Goal: Task Accomplishment & Management: Use online tool/utility

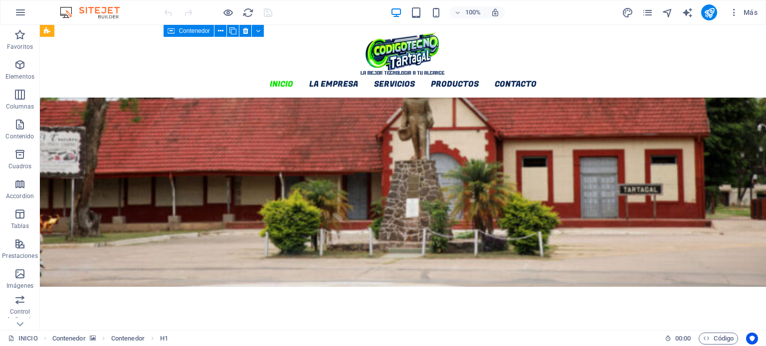
scroll to position [847, 0]
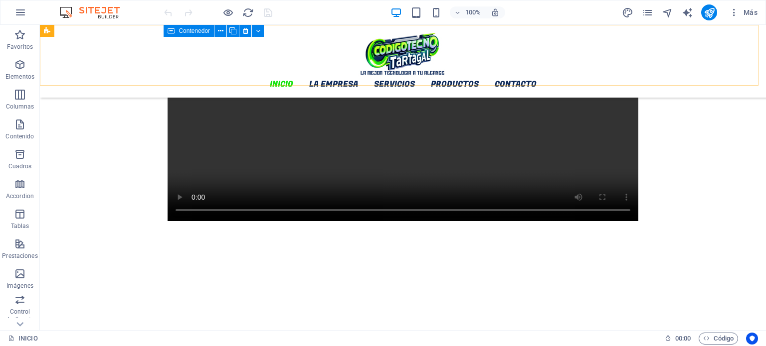
drag, startPoint x: 752, startPoint y: 35, endPoint x: 714, endPoint y: 50, distance: 41.2
click at [646, 12] on icon "pages" at bounding box center [646, 12] width 11 height 11
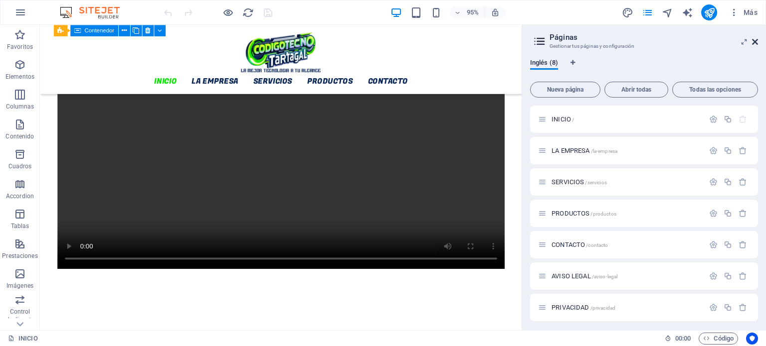
click at [754, 42] on icon at bounding box center [755, 42] width 6 height 8
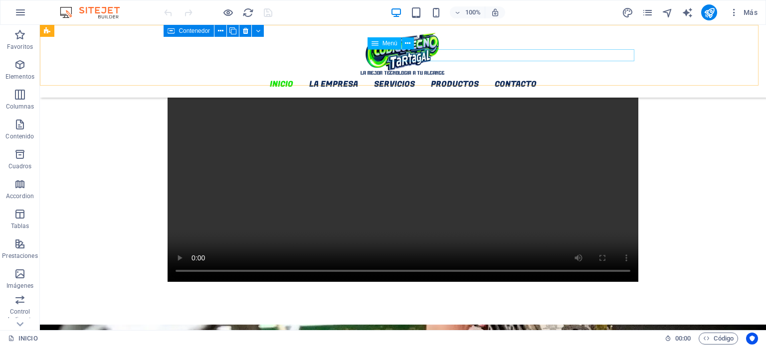
click at [401, 78] on nav "INICIO LA EMPRESA SERVICIOS PRODUCTOS CONTACTO" at bounding box center [402, 84] width 471 height 12
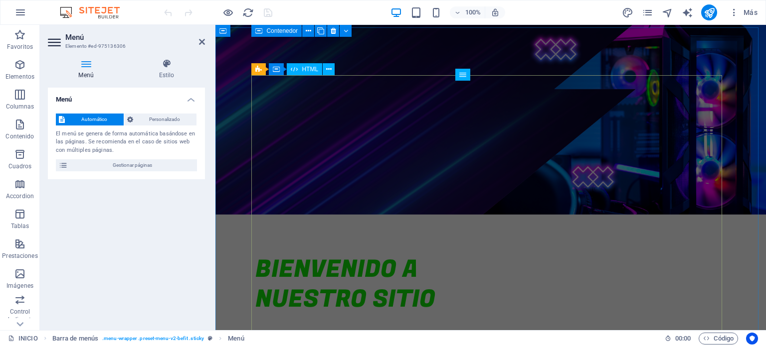
scroll to position [0, 0]
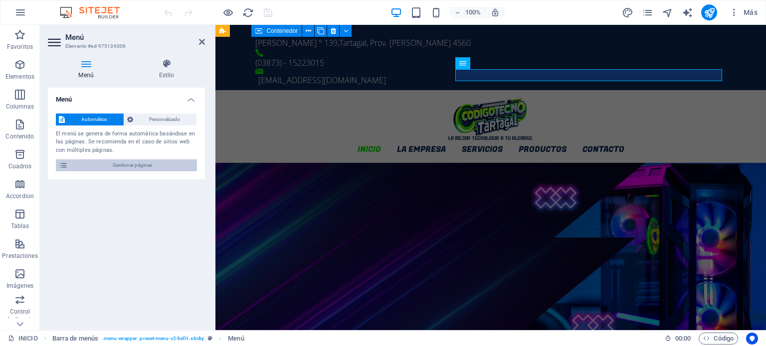
click at [104, 167] on span "Gestionar páginas" at bounding box center [132, 165] width 123 height 12
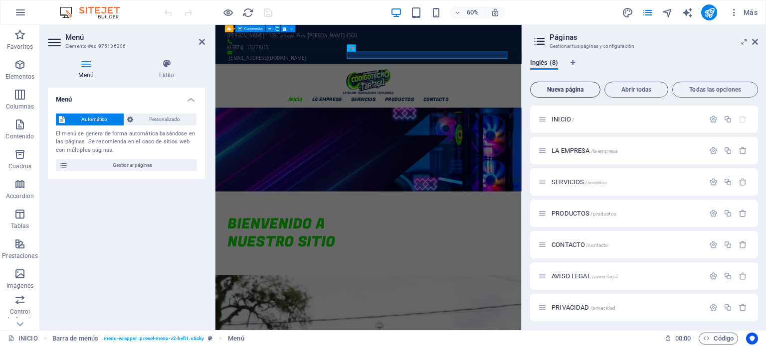
click at [568, 89] on span "Nueva página" at bounding box center [564, 90] width 61 height 6
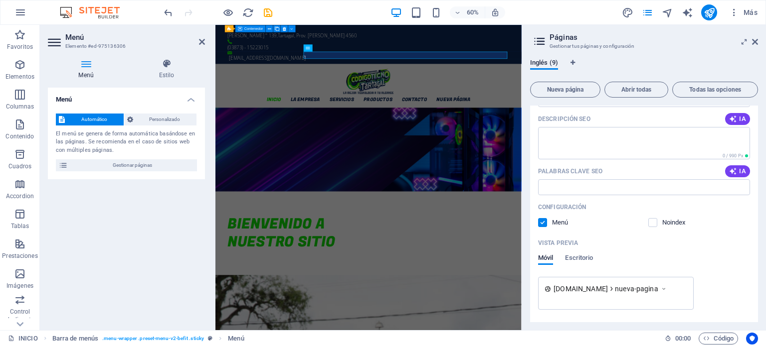
scroll to position [413, 0]
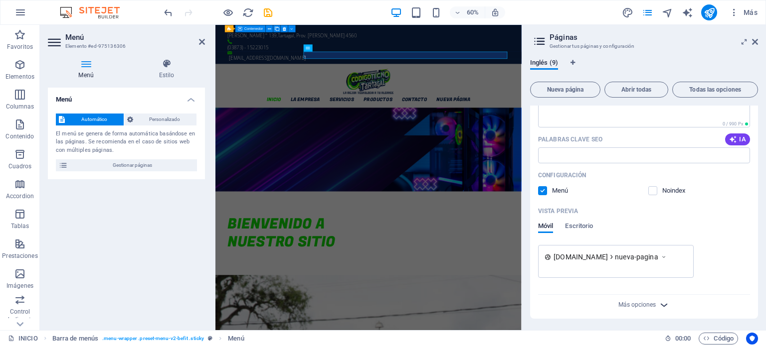
click at [663, 300] on icon "button" at bounding box center [663, 305] width 11 height 11
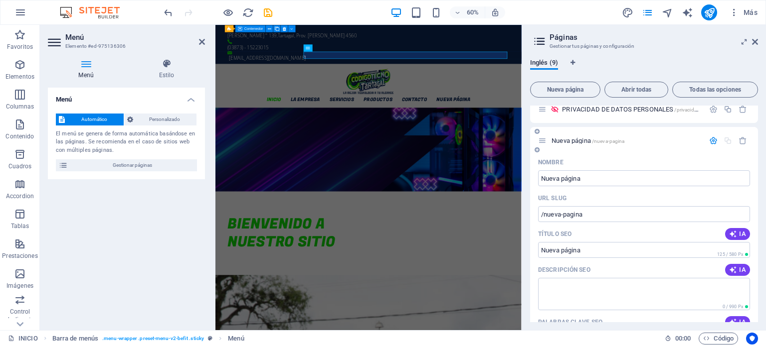
scroll to position [216, 0]
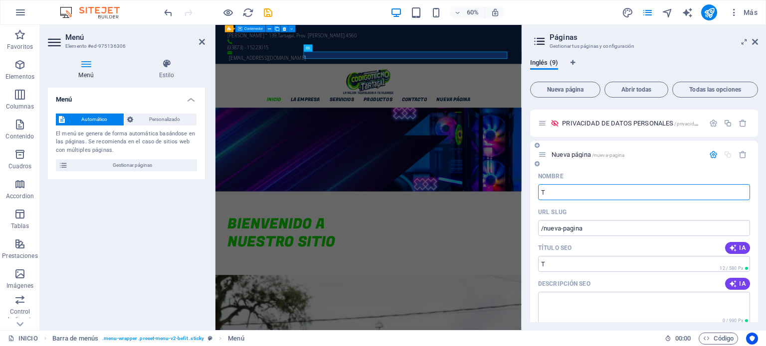
type input "TI"
type input "/t"
type input "TI"
type input "/ti"
type input "TIE"
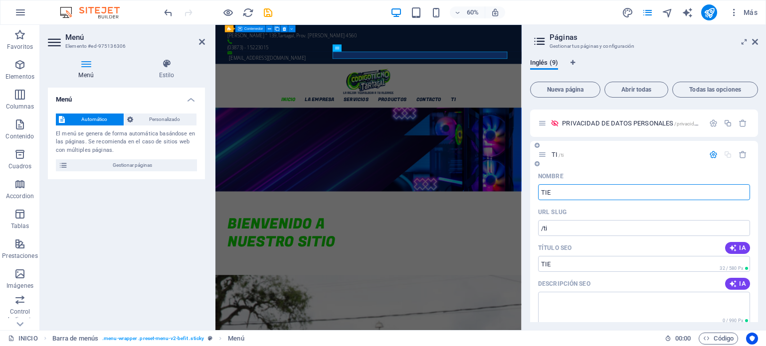
type input "/tie"
type input "TIENDA"
type input "/tienda"
type input "TIENDA"
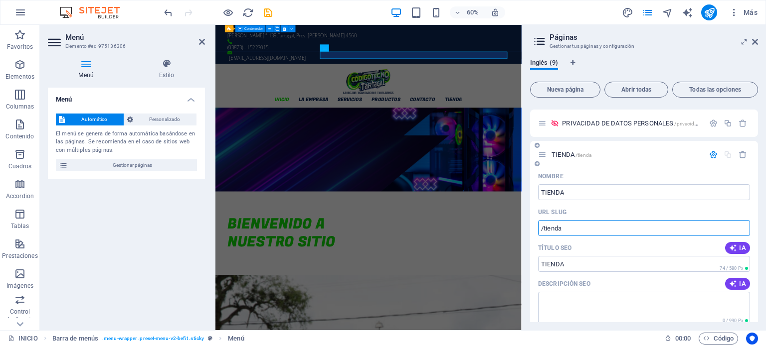
drag, startPoint x: 578, startPoint y: 229, endPoint x: 557, endPoint y: 229, distance: 20.4
click at [557, 229] on input "/tienda" at bounding box center [644, 228] width 212 height 16
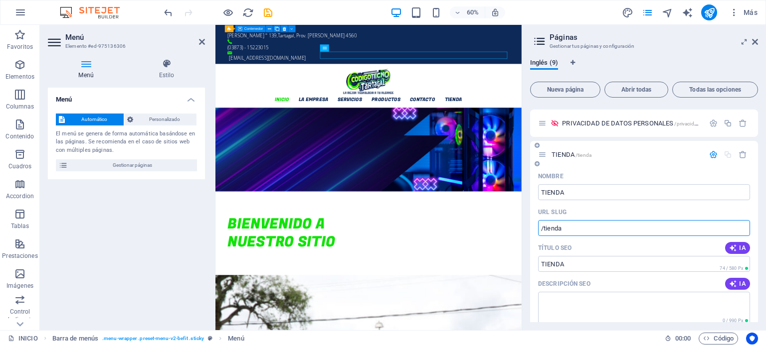
click at [571, 229] on input "/tienda" at bounding box center [644, 228] width 212 height 16
drag, startPoint x: 567, startPoint y: 227, endPoint x: 535, endPoint y: 228, distance: 31.9
drag, startPoint x: 790, startPoint y: 252, endPoint x: 687, endPoint y: 360, distance: 149.1
drag, startPoint x: 578, startPoint y: 230, endPoint x: 534, endPoint y: 228, distance: 44.4
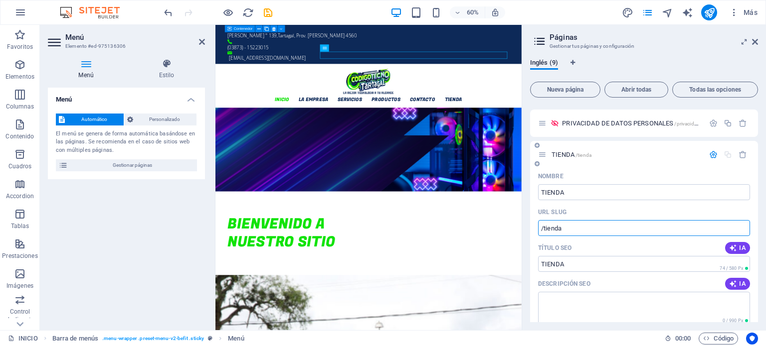
paste input "text"
drag, startPoint x: 792, startPoint y: 255, endPoint x: 705, endPoint y: 361, distance: 137.8
type input "/"
paste input "text"
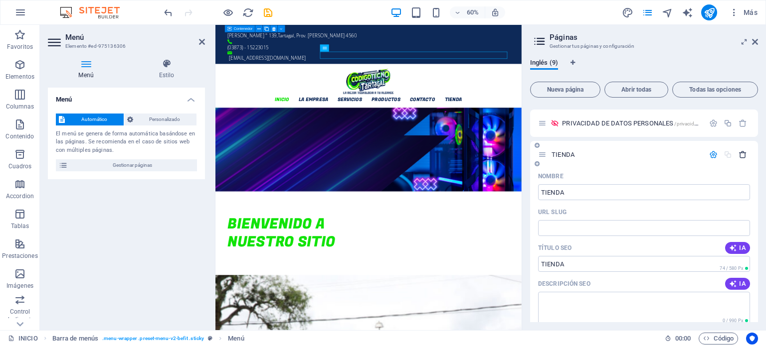
click at [743, 156] on icon "button" at bounding box center [742, 155] width 8 height 8
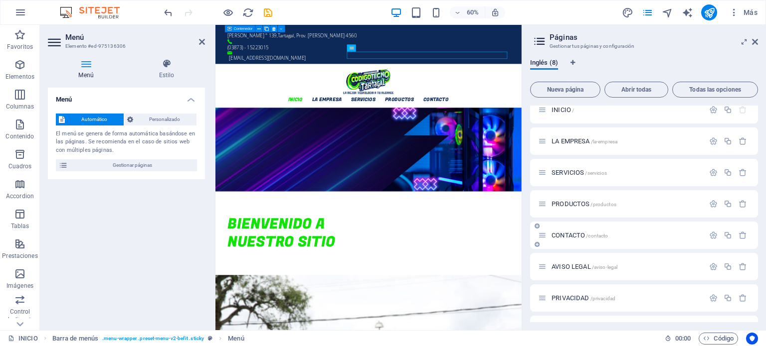
scroll to position [0, 0]
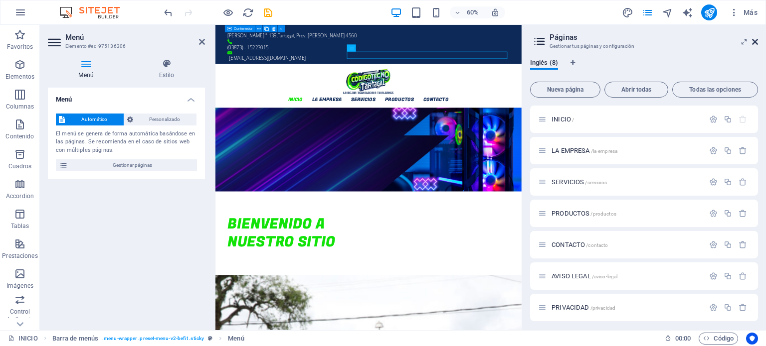
click at [754, 43] on icon at bounding box center [755, 42] width 6 height 8
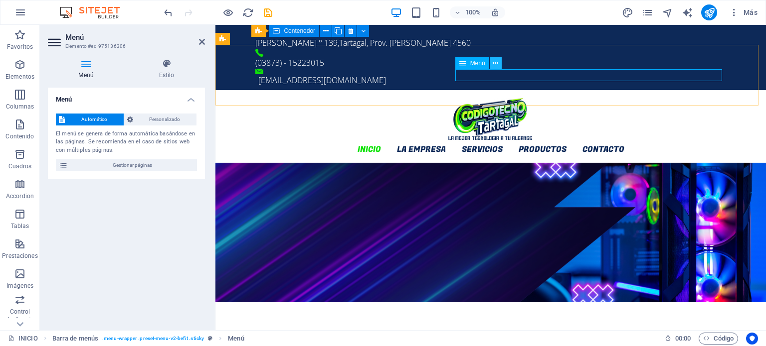
click at [494, 66] on icon at bounding box center [494, 63] width 5 height 10
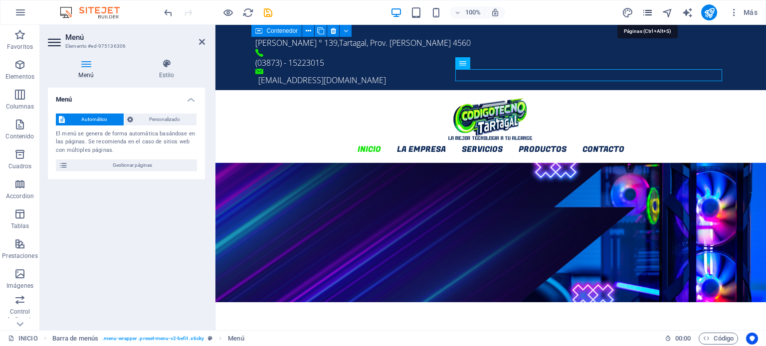
click at [649, 16] on icon "pages" at bounding box center [646, 12] width 11 height 11
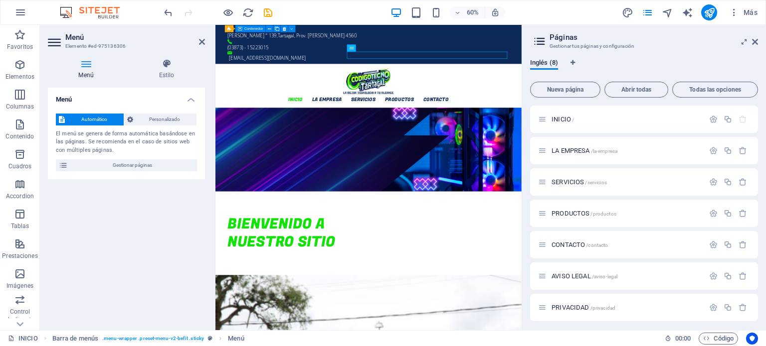
drag, startPoint x: 566, startPoint y: 87, endPoint x: 692, endPoint y: 53, distance: 130.6
click at [692, 53] on div "Inglés (8) Nueva página Abrir todas Todas las opciones INICIO / LA EMPRESA /la-…" at bounding box center [644, 191] width 244 height 280
click at [578, 85] on button "Nueva página" at bounding box center [565, 90] width 70 height 16
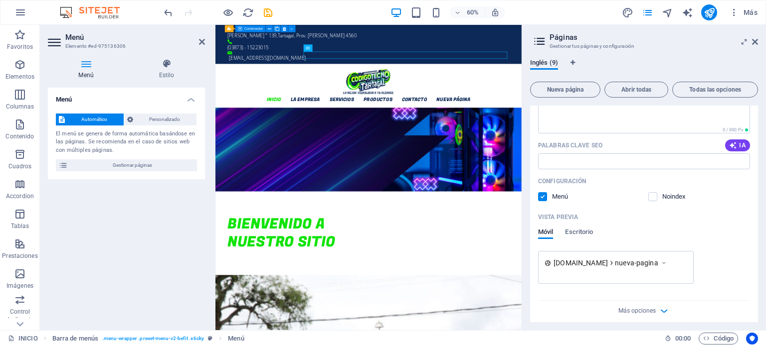
scroll to position [413, 0]
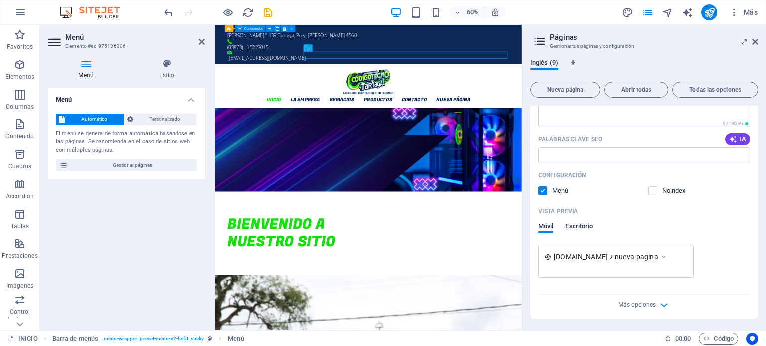
click at [582, 224] on span "Escritorio" at bounding box center [579, 227] width 28 height 14
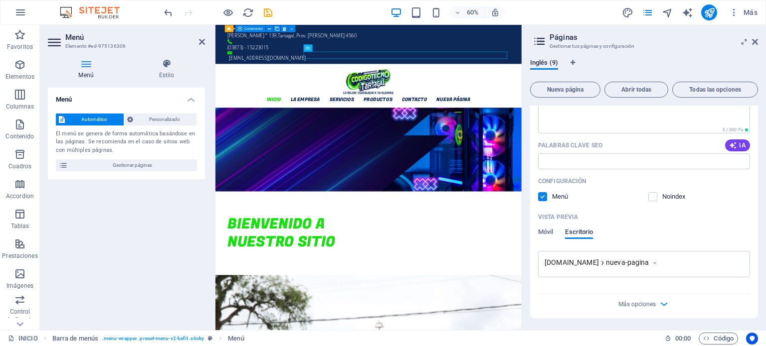
scroll to position [403, 0]
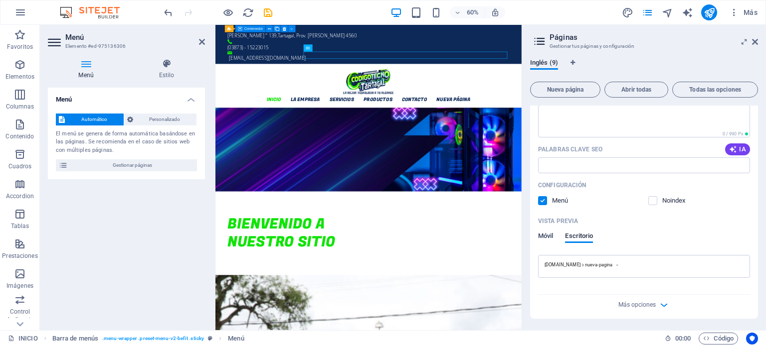
click at [542, 237] on span "Móvil" at bounding box center [545, 237] width 15 height 14
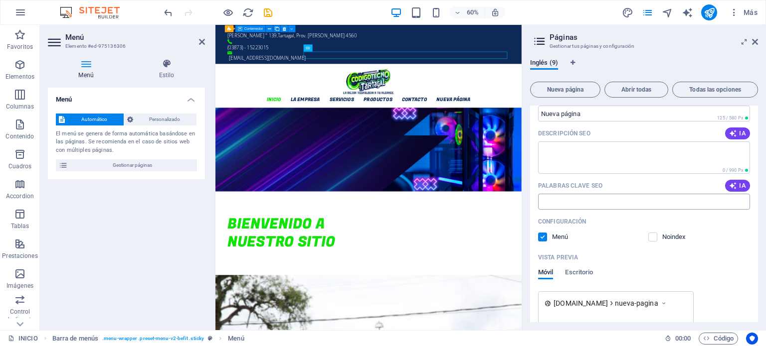
scroll to position [353, 0]
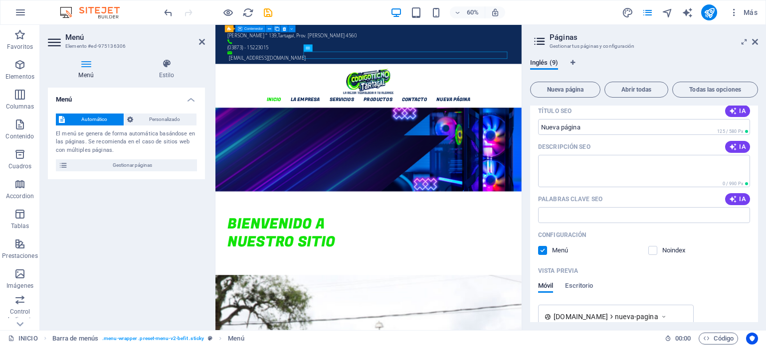
click at [541, 251] on label at bounding box center [542, 250] width 9 height 9
click at [0, 0] on input "checkbox" at bounding box center [0, 0] width 0 height 0
click at [541, 251] on label at bounding box center [542, 250] width 9 height 9
click at [0, 0] on input "checkbox" at bounding box center [0, 0] width 0 height 0
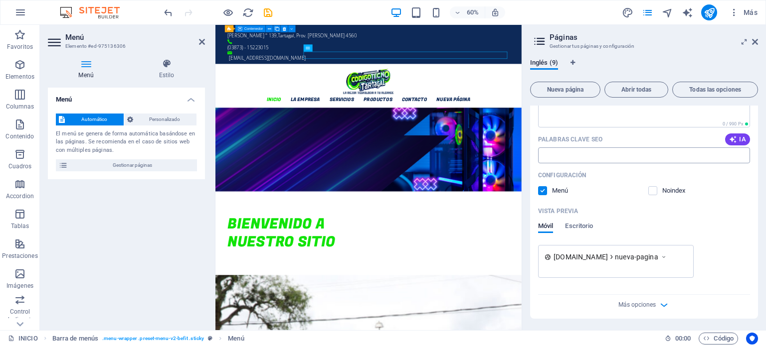
scroll to position [413, 0]
click at [649, 311] on div "Más opciones" at bounding box center [644, 303] width 212 height 16
click at [652, 302] on span "Más opciones" at bounding box center [636, 305] width 37 height 7
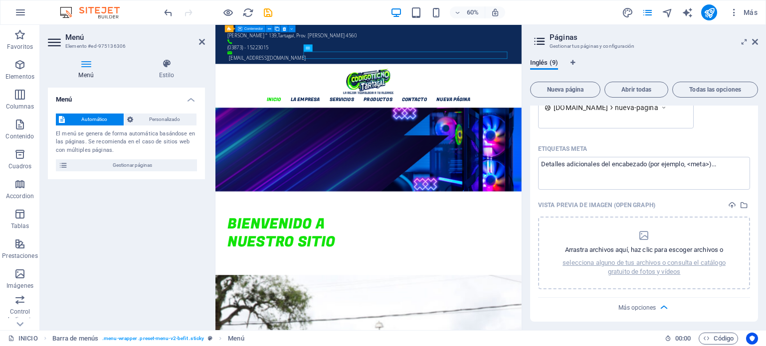
scroll to position [565, 0]
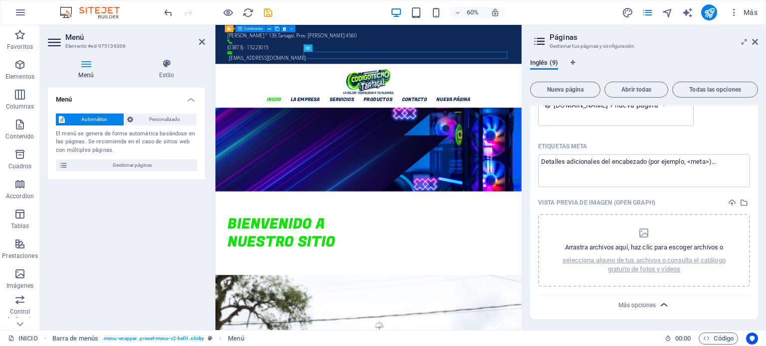
click at [665, 306] on icon "button" at bounding box center [663, 305] width 11 height 11
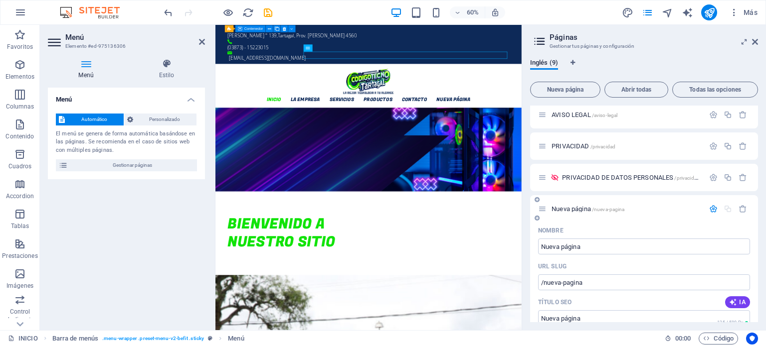
scroll to position [150, 0]
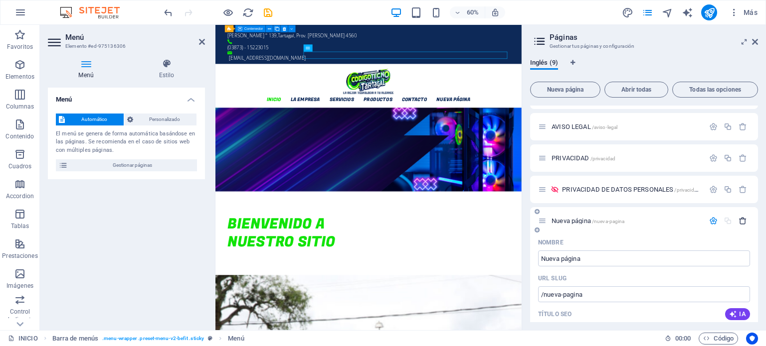
click at [741, 222] on icon "button" at bounding box center [742, 221] width 8 height 8
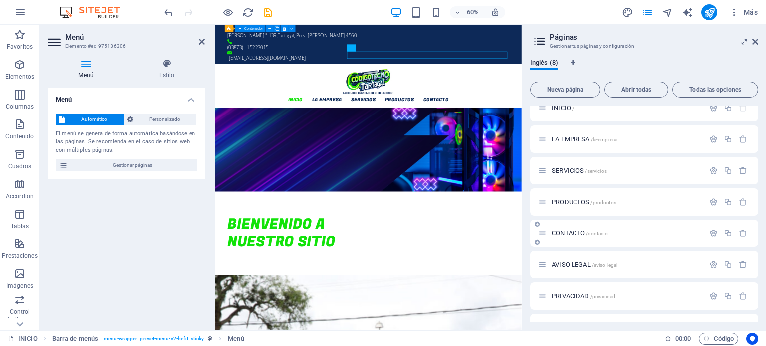
scroll to position [0, 0]
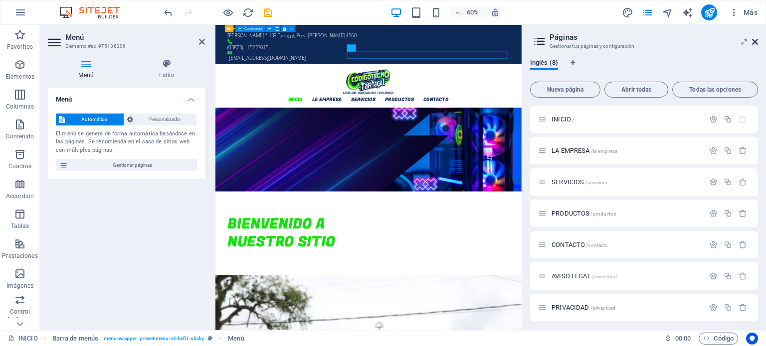
click at [752, 42] on icon at bounding box center [755, 42] width 6 height 8
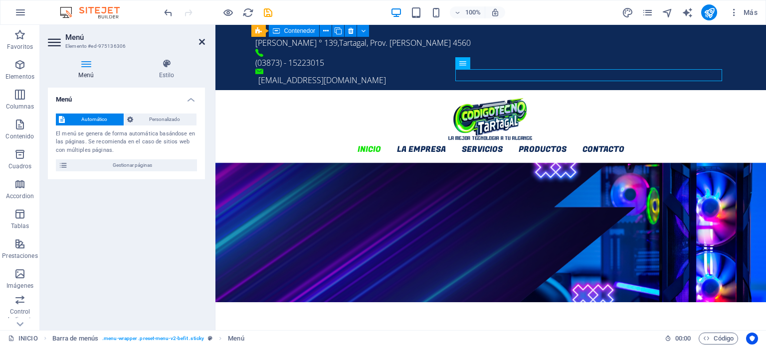
click at [199, 42] on icon at bounding box center [202, 42] width 6 height 8
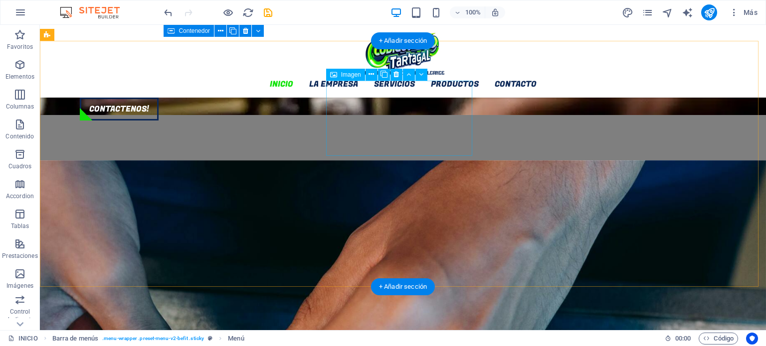
scroll to position [1453, 0]
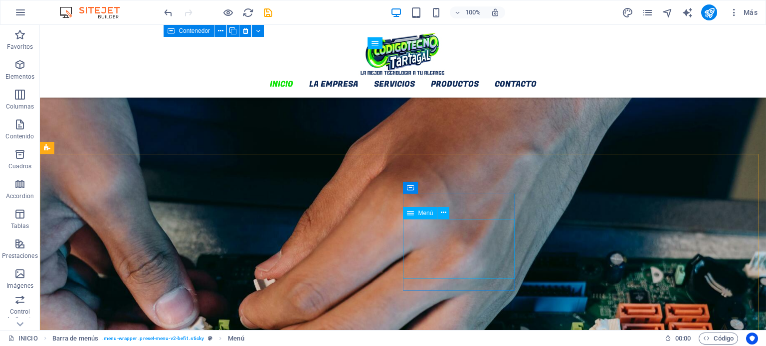
click at [427, 214] on span "Menú" at bounding box center [425, 213] width 15 height 6
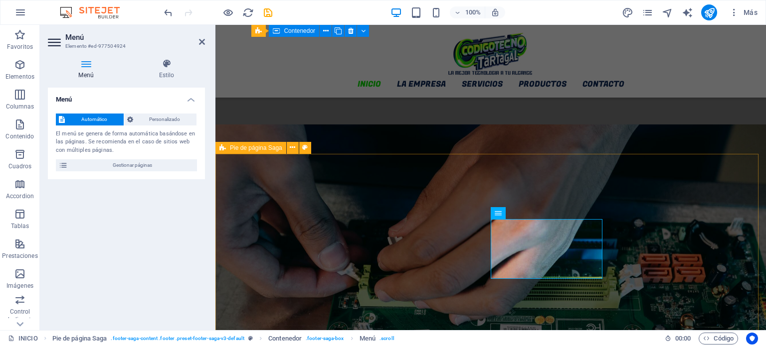
scroll to position [1494, 0]
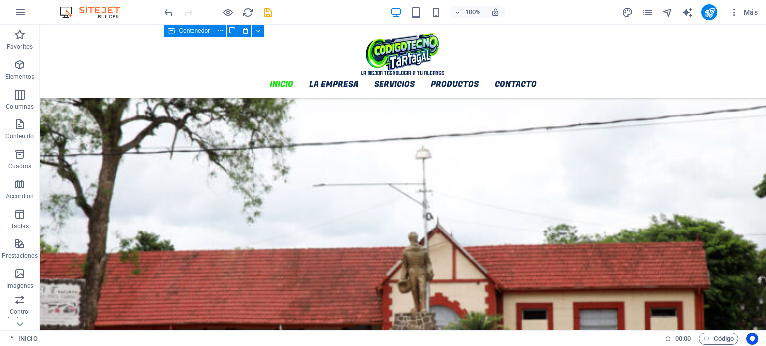
scroll to position [356, 0]
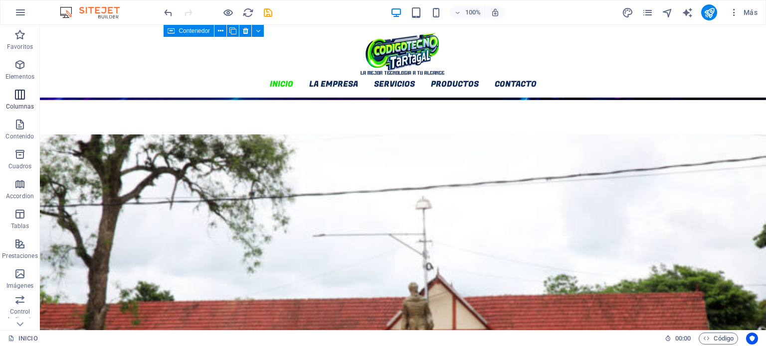
click at [21, 97] on icon "button" at bounding box center [20, 95] width 12 height 12
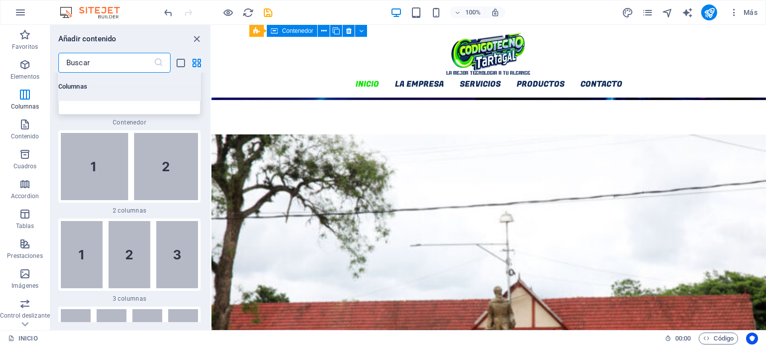
scroll to position [625, 0]
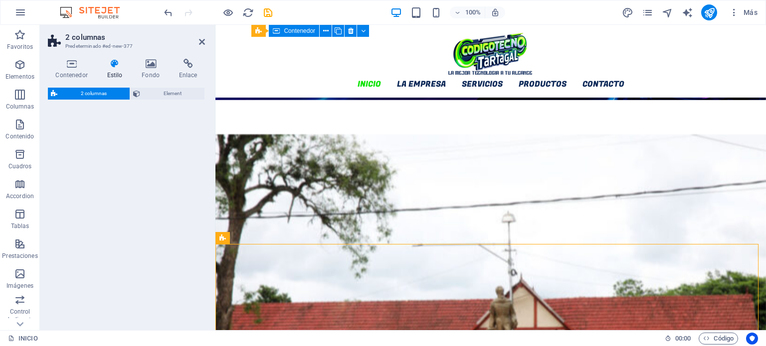
select select "rem"
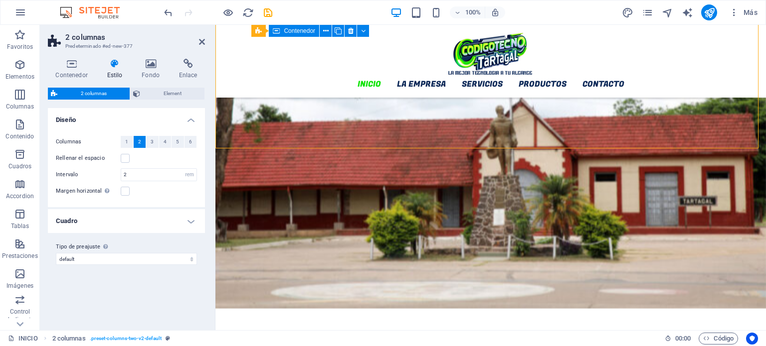
scroll to position [456, 0]
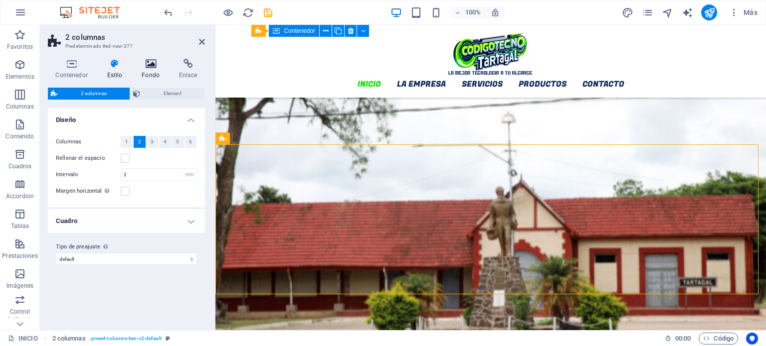
click at [155, 66] on icon at bounding box center [150, 64] width 33 height 10
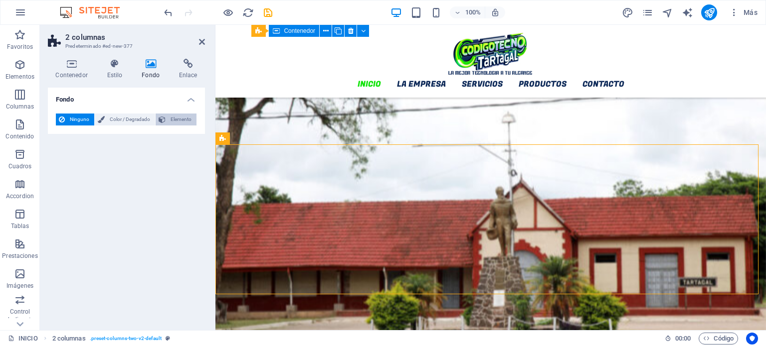
click at [169, 119] on span "Elemento" at bounding box center [180, 120] width 25 height 12
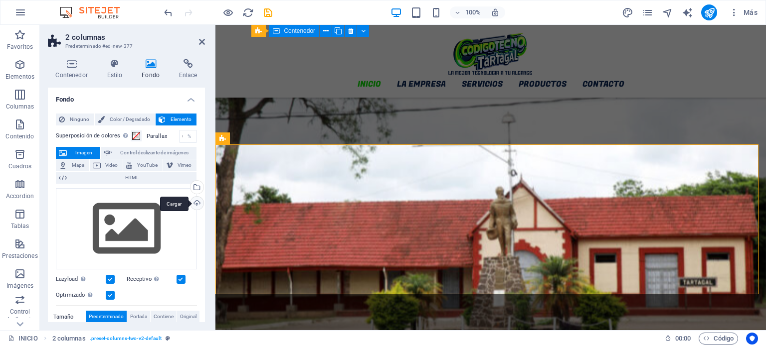
click at [196, 205] on div "Cargar" at bounding box center [195, 204] width 15 height 15
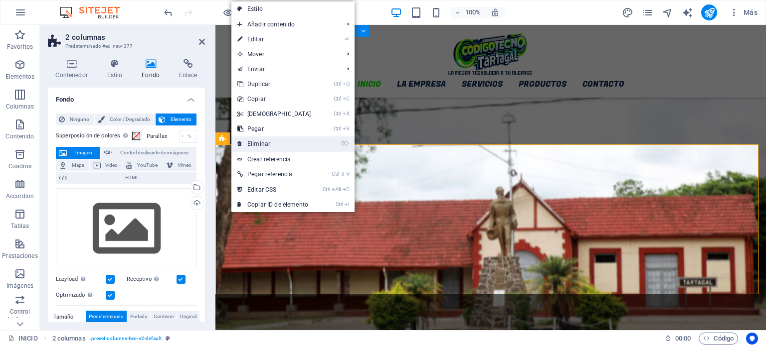
click at [259, 145] on link "⌦ Eliminar" at bounding box center [274, 144] width 86 height 15
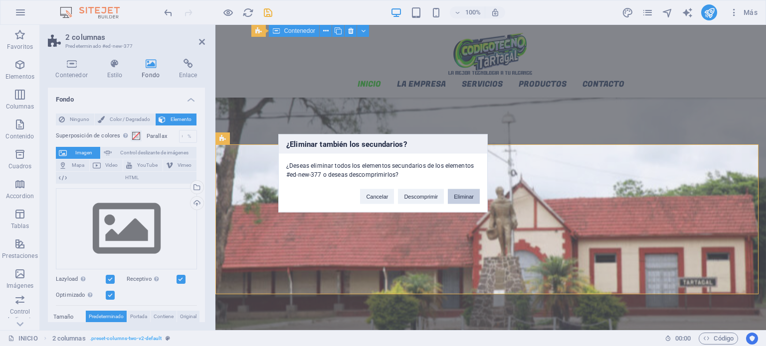
click at [467, 193] on button "Eliminar" at bounding box center [464, 196] width 32 height 15
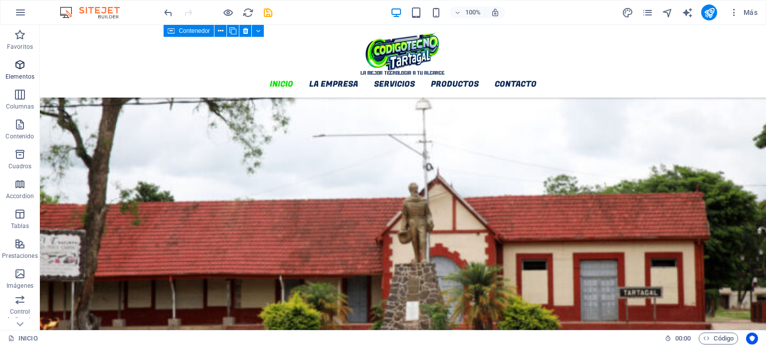
click at [16, 66] on icon "button" at bounding box center [20, 65] width 12 height 12
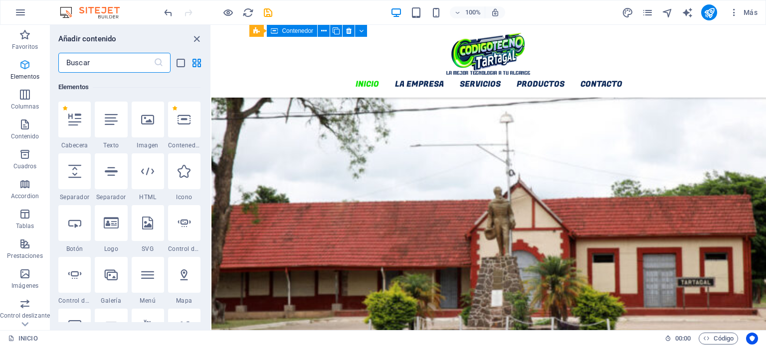
scroll to position [187, 0]
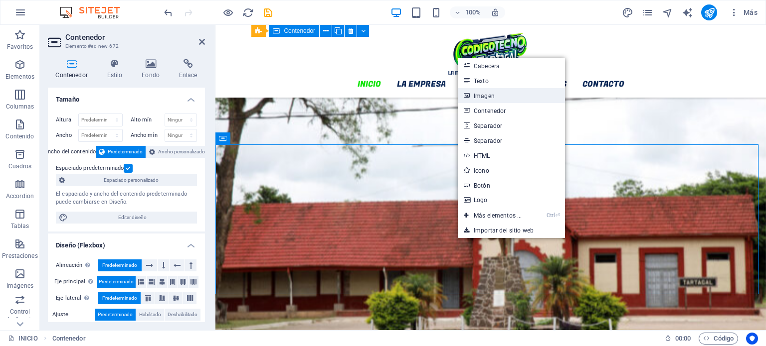
click at [501, 95] on link "Imagen" at bounding box center [511, 95] width 107 height 15
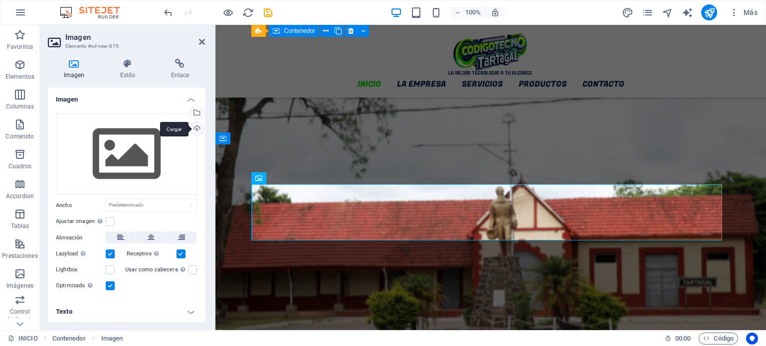
click at [195, 128] on div "Cargar" at bounding box center [195, 129] width 15 height 15
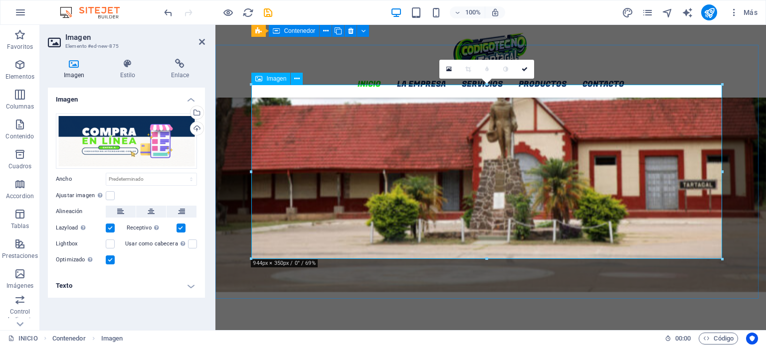
scroll to position [556, 0]
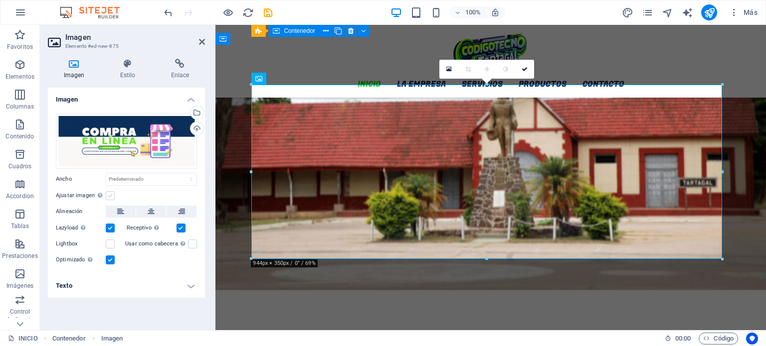
click at [110, 199] on label at bounding box center [110, 195] width 9 height 9
click at [0, 0] on input "Ajustar imagen Ajustar imagen automáticamente a un ancho y alto fijo" at bounding box center [0, 0] width 0 height 0
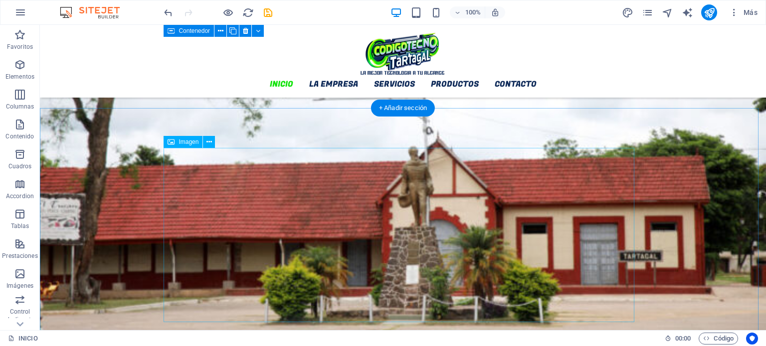
scroll to position [506, 0]
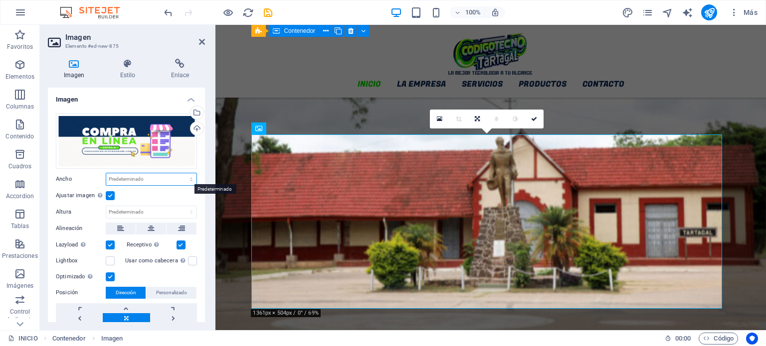
click at [154, 178] on select "Predeterminado automático px rem % em vh vw" at bounding box center [151, 179] width 90 height 12
click at [106, 173] on select "Predeterminado automático px rem % em vh vw" at bounding box center [151, 179] width 90 height 12
select select "DISABLED_OPTION_VALUE"
click at [151, 226] on icon at bounding box center [151, 229] width 7 height 12
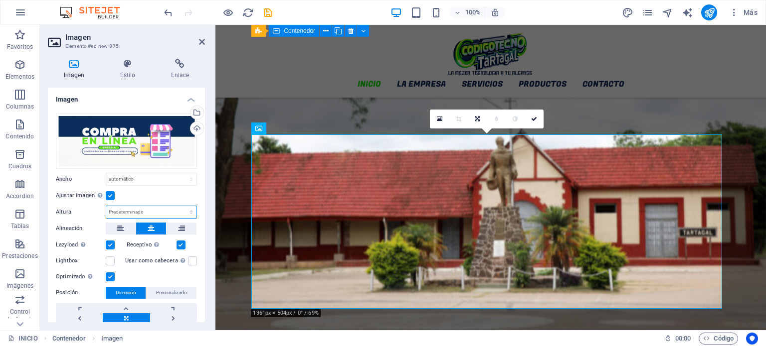
click at [136, 212] on select "Predeterminado automático px" at bounding box center [151, 212] width 90 height 12
click at [106, 206] on select "Predeterminado automático px" at bounding box center [151, 212] width 90 height 12
select select "DISABLED_OPTION_VALUE"
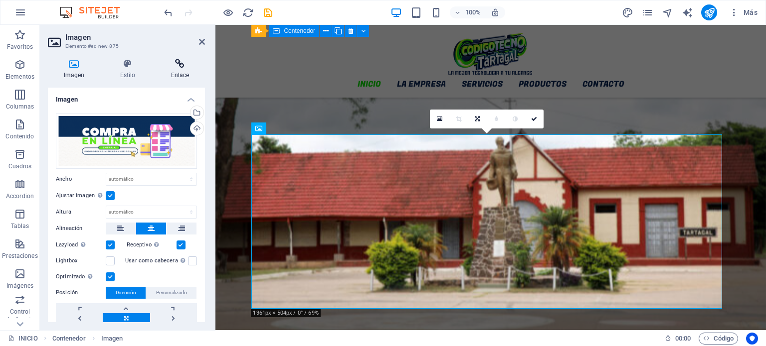
click at [173, 71] on h4 "Enlace" at bounding box center [180, 69] width 50 height 21
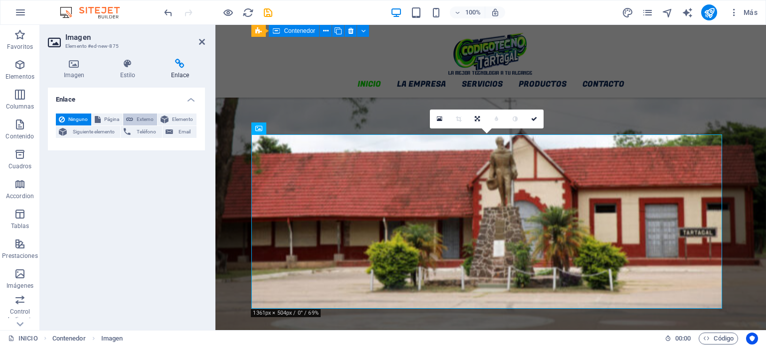
click at [136, 119] on span "Externo" at bounding box center [145, 120] width 18 height 12
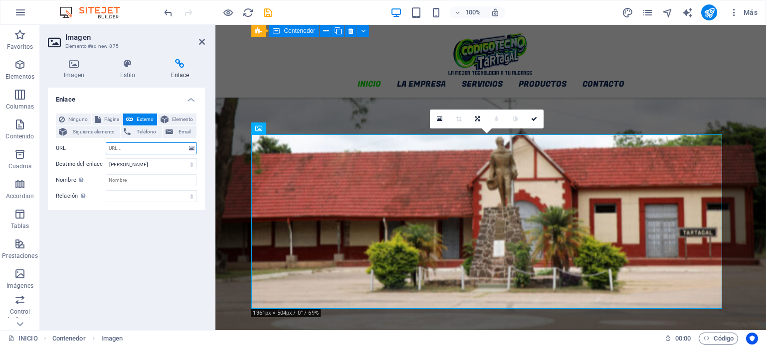
select select "blank"
click at [201, 41] on icon at bounding box center [202, 42] width 6 height 8
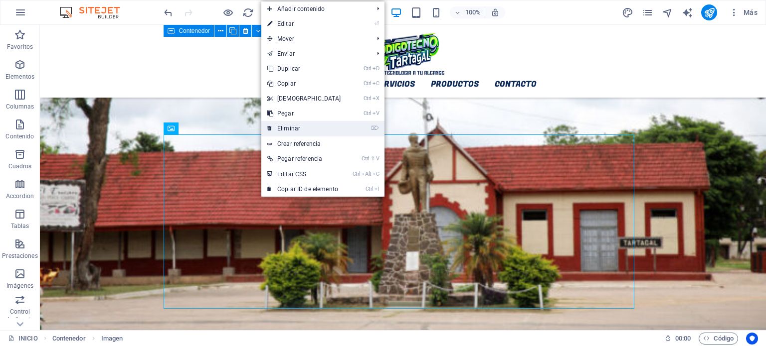
click at [309, 128] on link "⌦ Eliminar" at bounding box center [304, 128] width 86 height 15
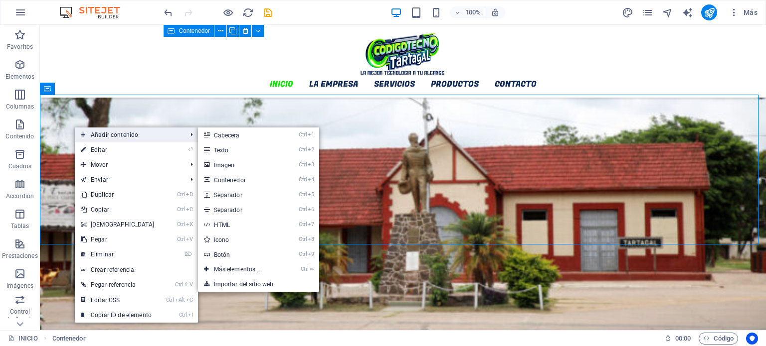
click at [78, 129] on span "Añadir contenido" at bounding box center [129, 135] width 108 height 15
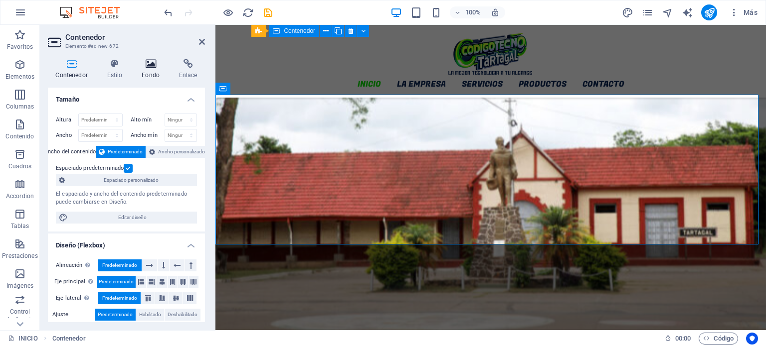
click at [149, 68] on icon at bounding box center [150, 64] width 33 height 10
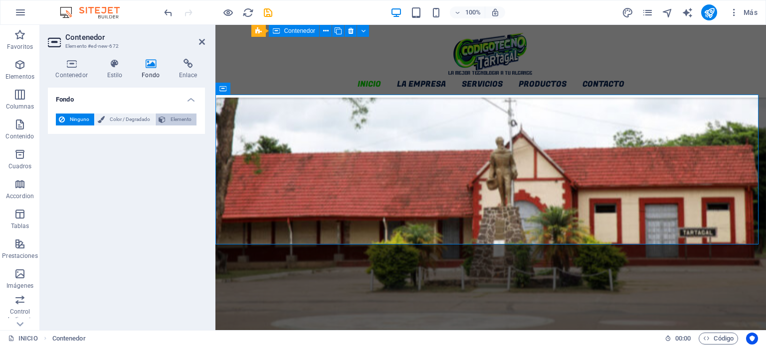
click at [167, 123] on button "Elemento" at bounding box center [176, 120] width 41 height 12
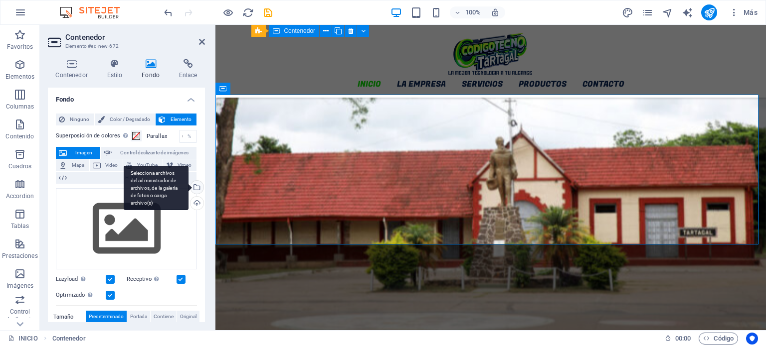
click at [197, 187] on div "Selecciona archivos del administrador de archivos, de la galería de fotos o car…" at bounding box center [195, 188] width 15 height 15
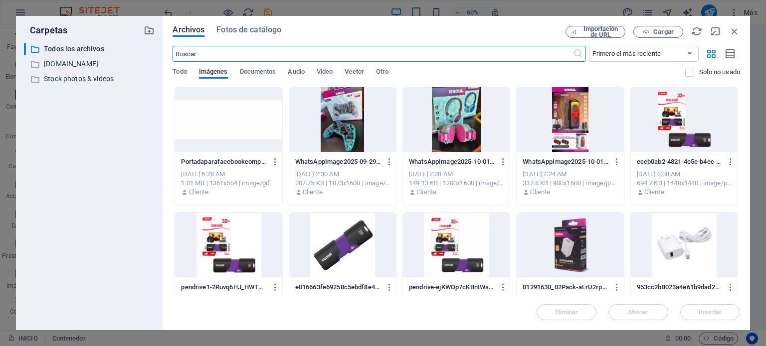
click at [231, 110] on div at bounding box center [228, 119] width 107 height 65
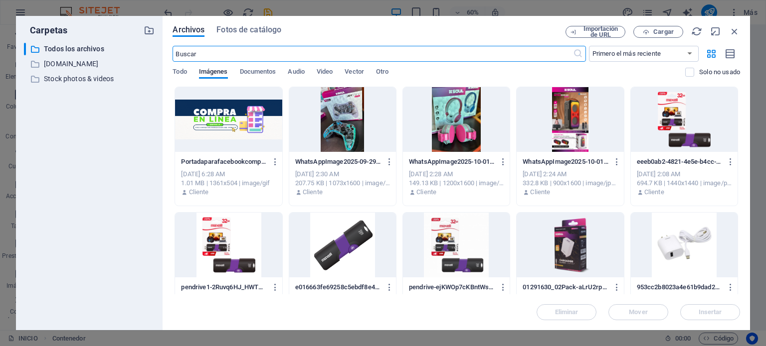
click at [231, 110] on div at bounding box center [228, 119] width 107 height 65
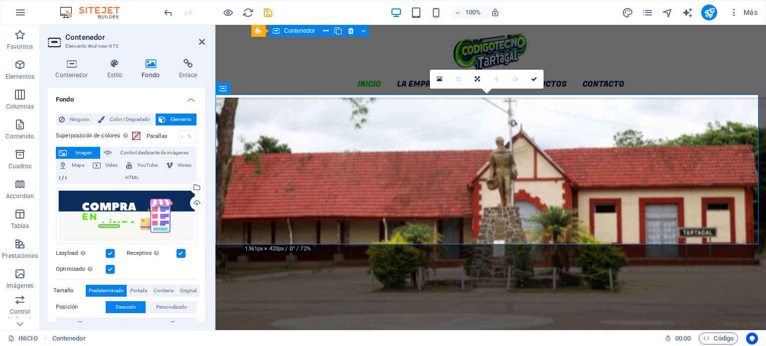
click at [208, 227] on div "Contenedor Estilo Fondo Enlace Tamaño Altura Predeterminado px rem % vh vw Alto…" at bounding box center [126, 191] width 173 height 280
click at [393, 61] on div "INICIO LA EMPRESA SERVICIOS PRODUCTOS CONTACTO Menu" at bounding box center [490, 61] width 550 height 73
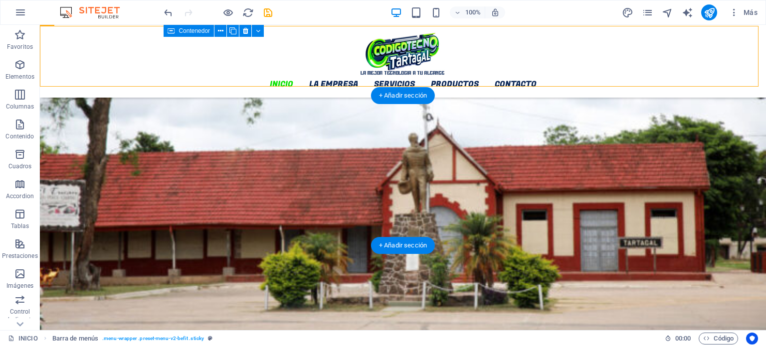
scroll to position [456, 0]
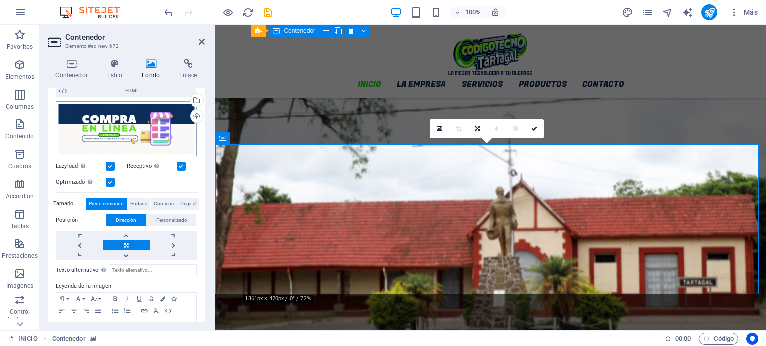
scroll to position [100, 0]
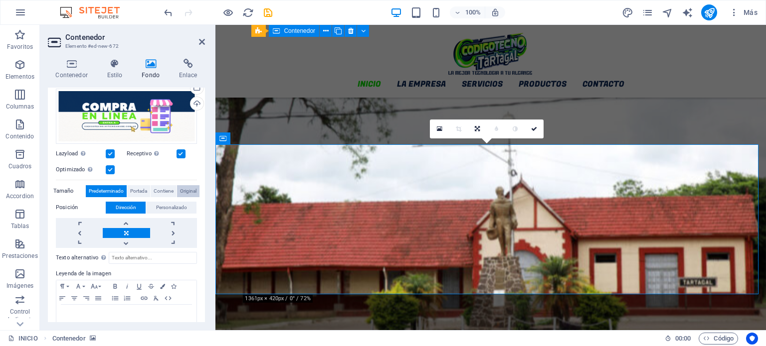
click at [185, 191] on span "Original" at bounding box center [188, 191] width 16 height 12
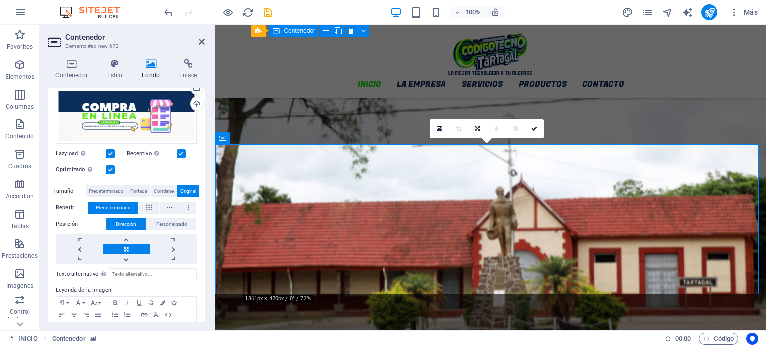
click at [170, 164] on div "Optimizado Las imágenes se comprimen para así mejorar la velocidad de las págin…" at bounding box center [126, 170] width 141 height 12
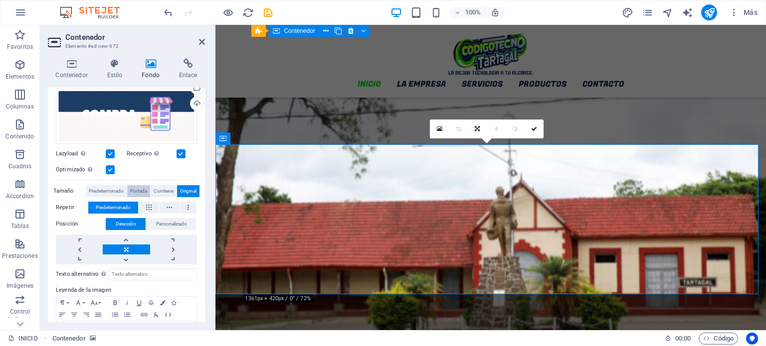
click at [136, 194] on span "Portada" at bounding box center [138, 191] width 17 height 12
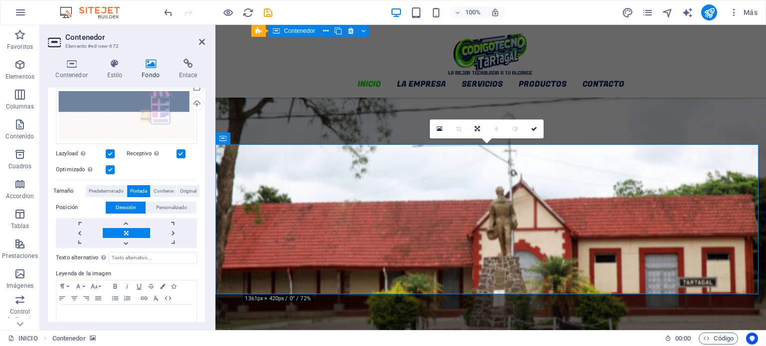
click at [281, 127] on figure at bounding box center [490, 212] width 550 height 355
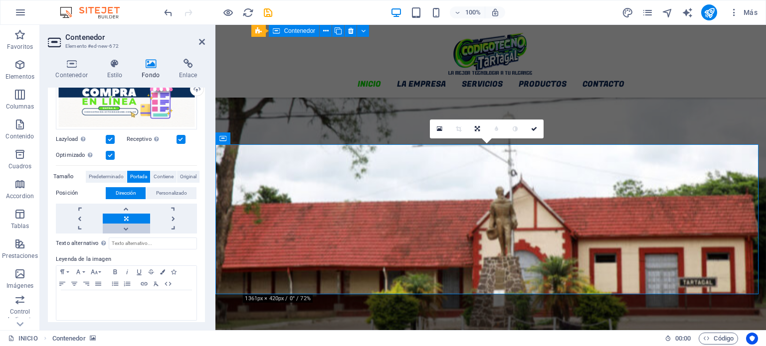
scroll to position [120, 0]
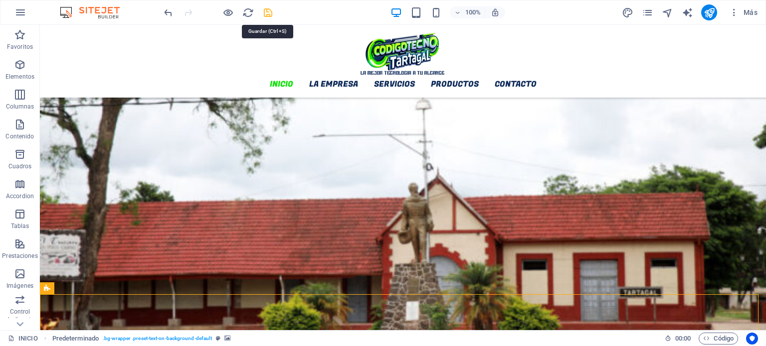
click at [266, 10] on icon "save" at bounding box center [267, 12] width 11 height 11
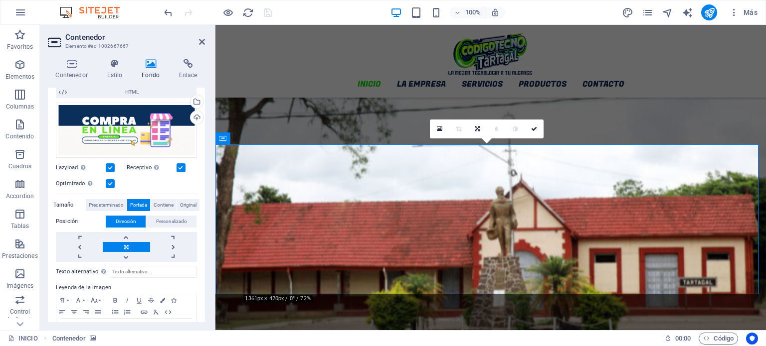
scroll to position [100, 0]
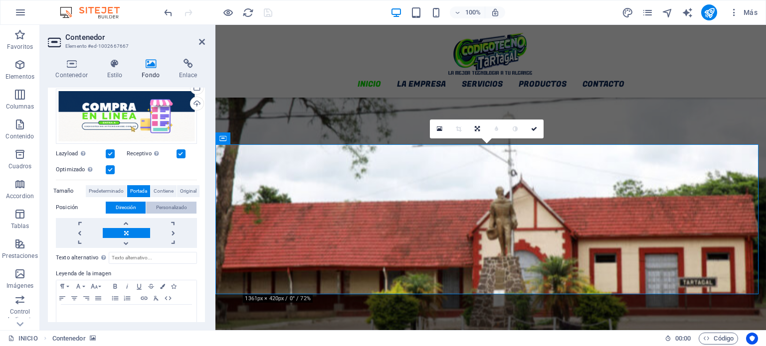
click at [156, 205] on span "Personalizado" at bounding box center [171, 208] width 31 height 12
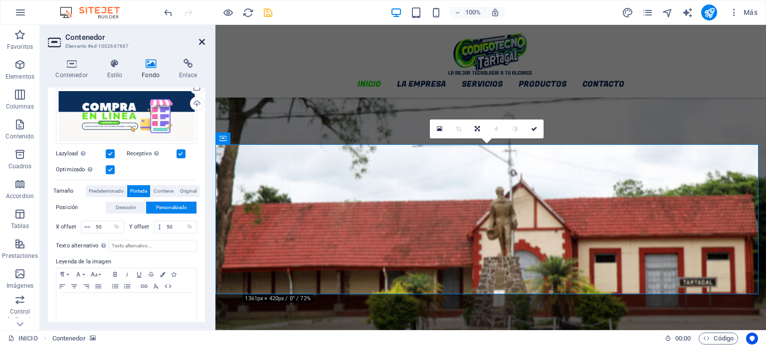
click at [203, 38] on icon at bounding box center [202, 42] width 6 height 8
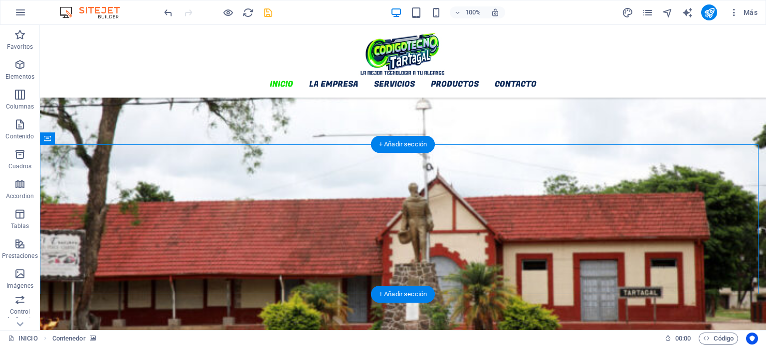
select select "%"
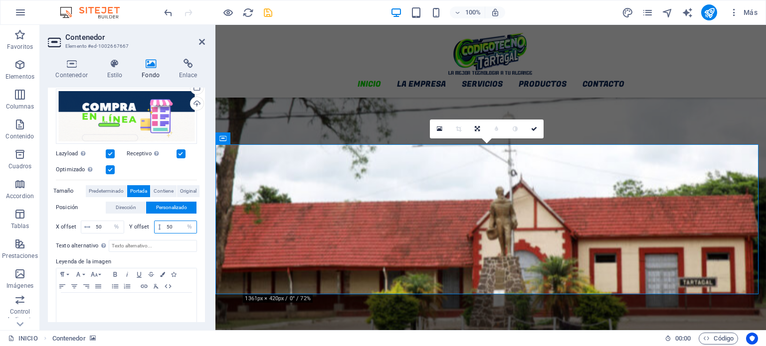
click at [165, 223] on input "50" at bounding box center [180, 227] width 32 height 12
type textarea "50"
drag, startPoint x: 165, startPoint y: 223, endPoint x: 171, endPoint y: 224, distance: 5.5
click at [171, 224] on input "50" at bounding box center [180, 227] width 32 height 12
drag, startPoint x: 104, startPoint y: 225, endPoint x: 88, endPoint y: 223, distance: 16.6
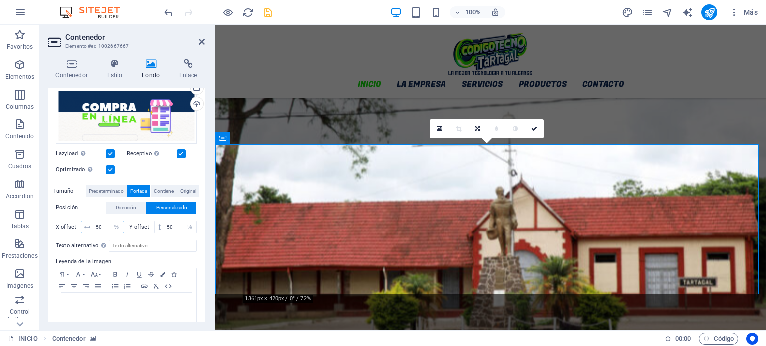
click at [88, 223] on div "50 px rem % vh vw" at bounding box center [102, 227] width 43 height 13
type input "1000"
click at [174, 225] on input "50" at bounding box center [180, 227] width 32 height 12
drag, startPoint x: 174, startPoint y: 225, endPoint x: 161, endPoint y: 225, distance: 13.0
click at [161, 225] on div "50 px rem % vh vw" at bounding box center [175, 227] width 43 height 13
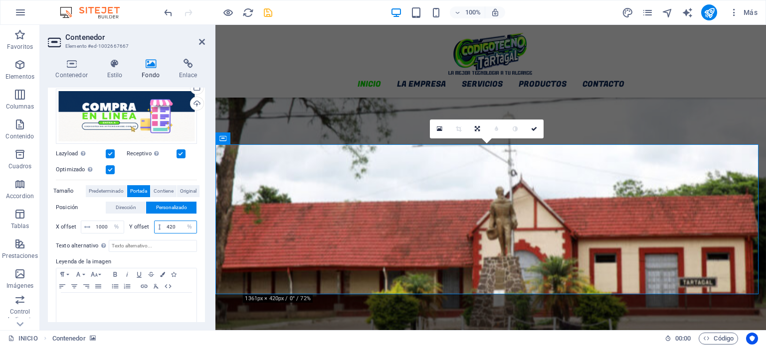
type input "420"
click at [198, 167] on div "Ninguno Color / Degradado Elemento Estirar fondo a ancho completo Superposición…" at bounding box center [126, 169] width 157 height 326
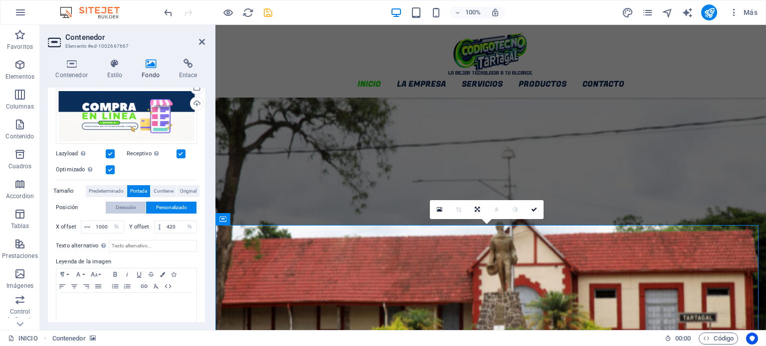
scroll to position [506, 0]
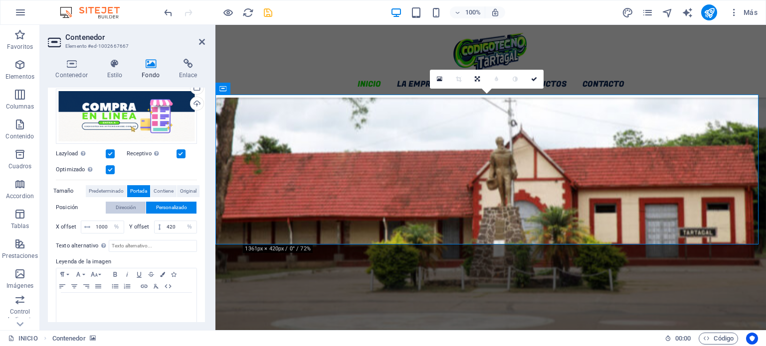
click at [122, 207] on span "Dirección" at bounding box center [126, 208] width 20 height 12
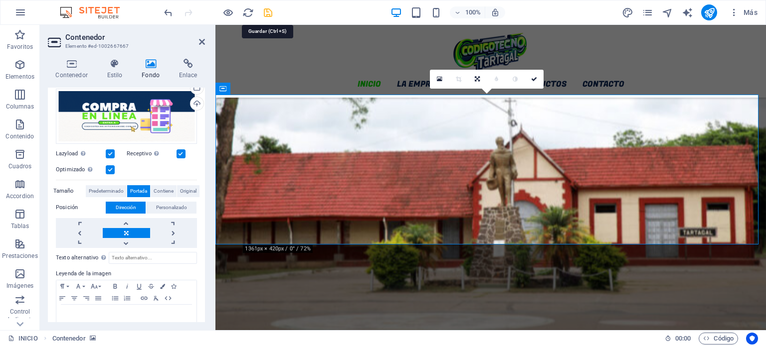
click at [267, 12] on icon "save" at bounding box center [267, 12] width 11 height 11
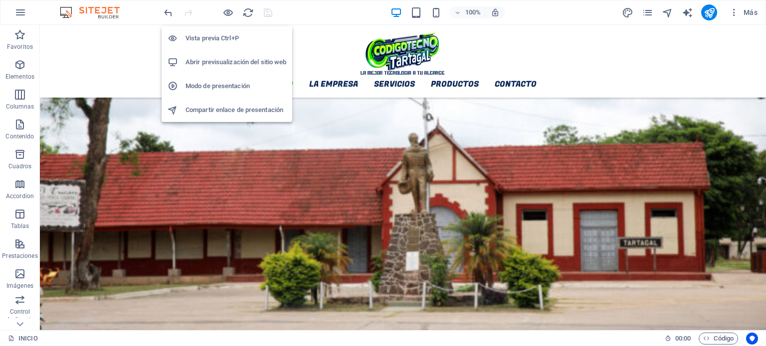
click at [230, 61] on h6 "Abrir previsualización del sitio web" at bounding box center [235, 62] width 101 height 12
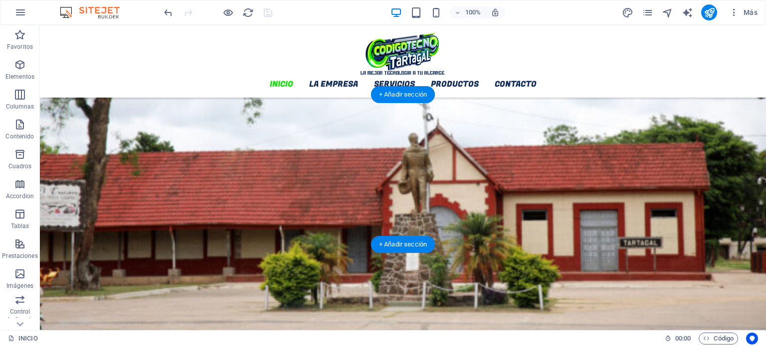
scroll to position [456, 0]
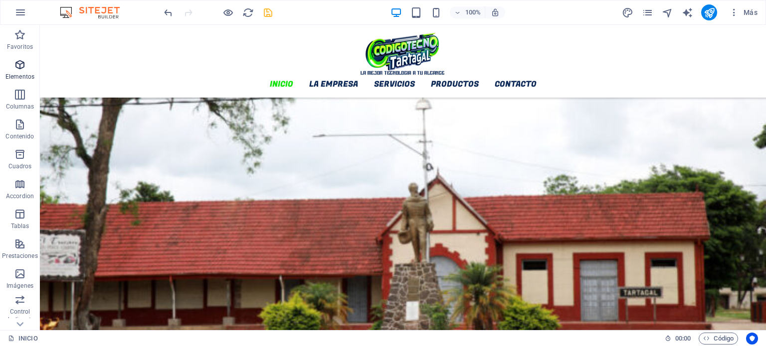
click at [24, 69] on icon "button" at bounding box center [20, 65] width 12 height 12
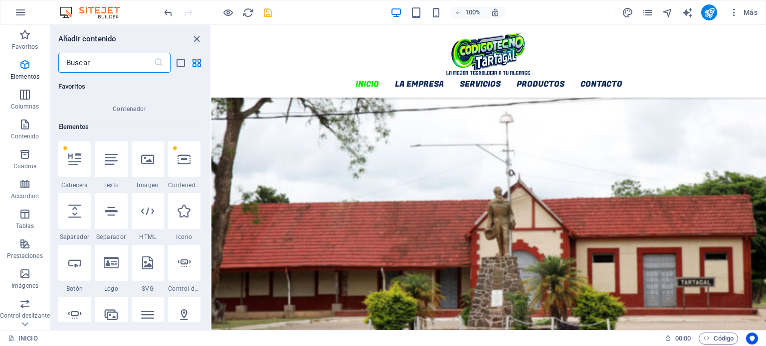
scroll to position [138, 0]
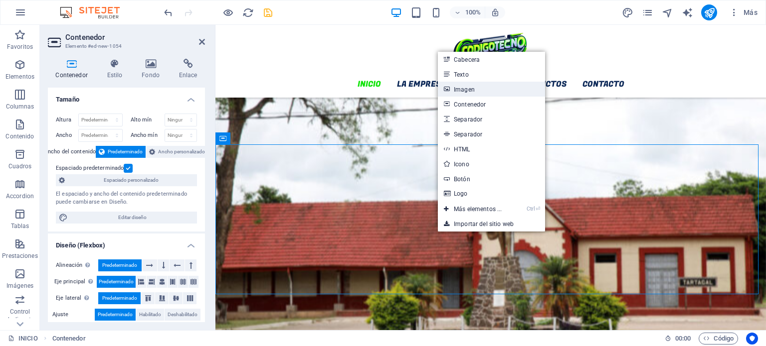
click at [476, 88] on link "Imagen" at bounding box center [491, 89] width 107 height 15
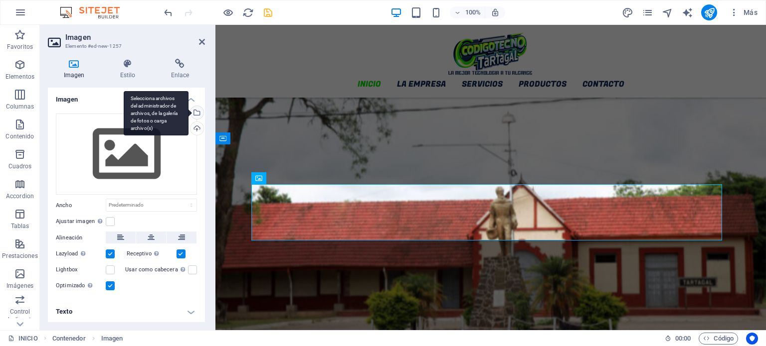
click at [188, 113] on div "Selecciona archivos del administrador de archivos, de la galería de fotos o car…" at bounding box center [156, 113] width 65 height 45
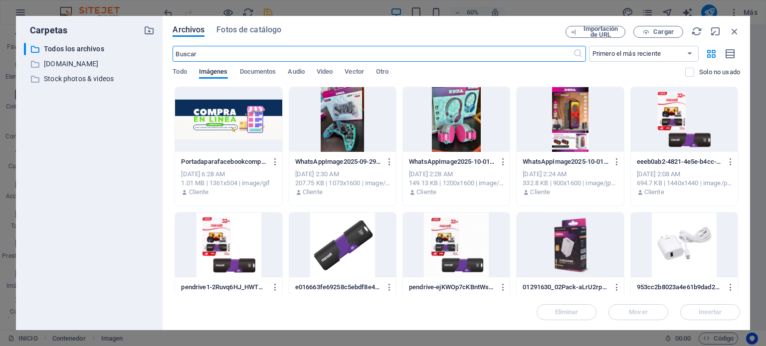
click at [249, 138] on div at bounding box center [228, 119] width 107 height 65
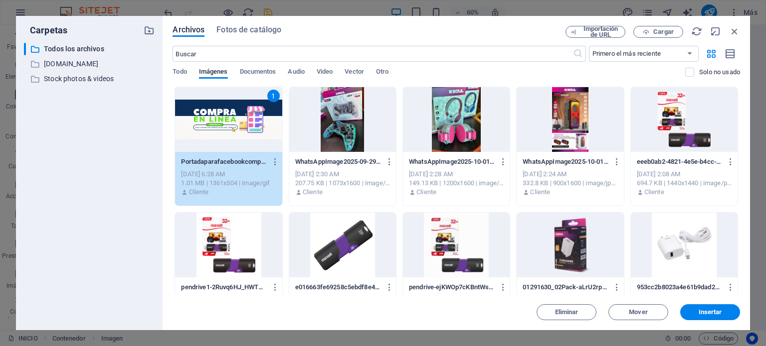
click at [249, 138] on div "1" at bounding box center [228, 119] width 107 height 65
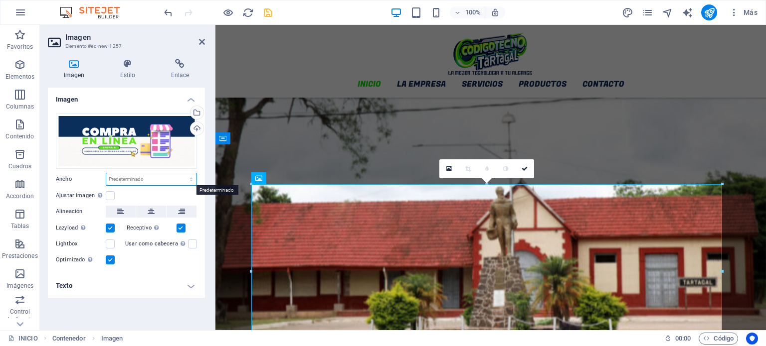
click at [138, 174] on select "Predeterminado automático px rem % em vh vw" at bounding box center [151, 179] width 90 height 12
select select "px"
click at [182, 173] on select "Predeterminado automático px rem % em vh vw" at bounding box center [151, 179] width 90 height 12
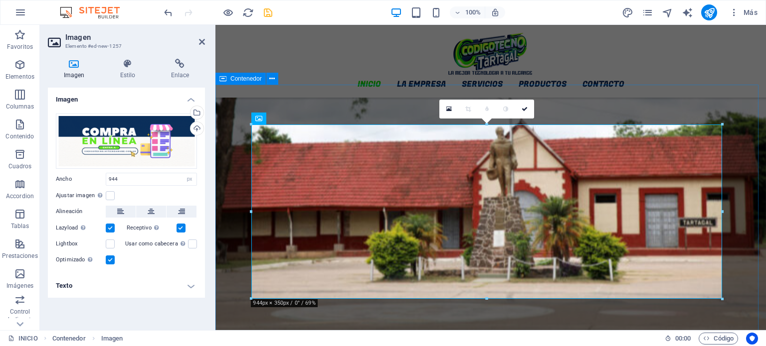
scroll to position [556, 0]
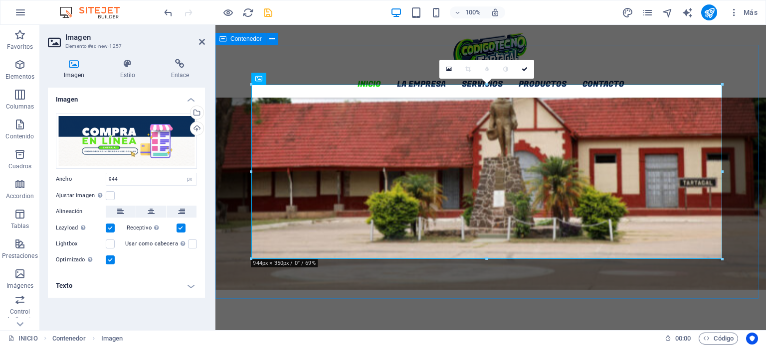
drag, startPoint x: 465, startPoint y: 195, endPoint x: 231, endPoint y: 168, distance: 234.9
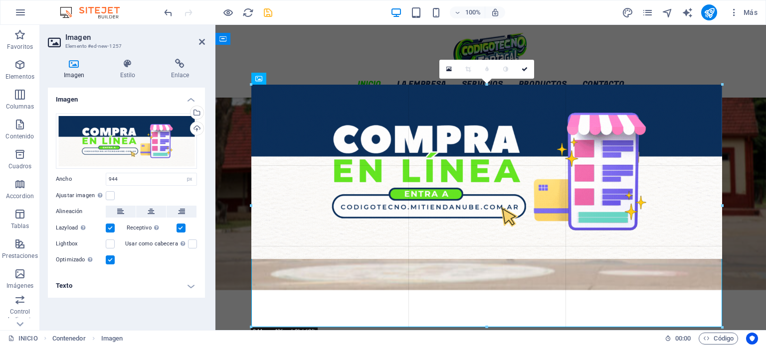
drag, startPoint x: 249, startPoint y: 171, endPoint x: 234, endPoint y: 167, distance: 15.8
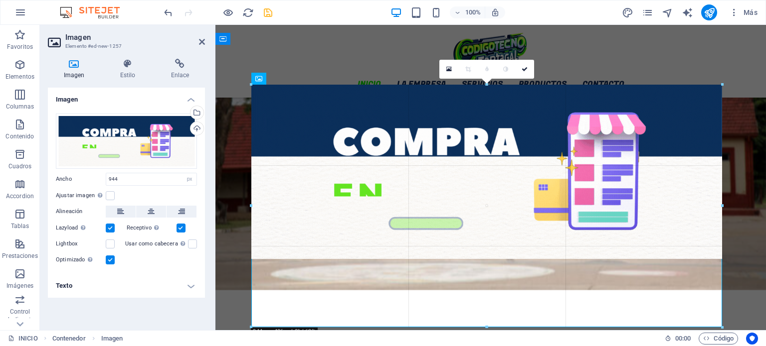
click at [234, 167] on div at bounding box center [486, 206] width 543 height 322
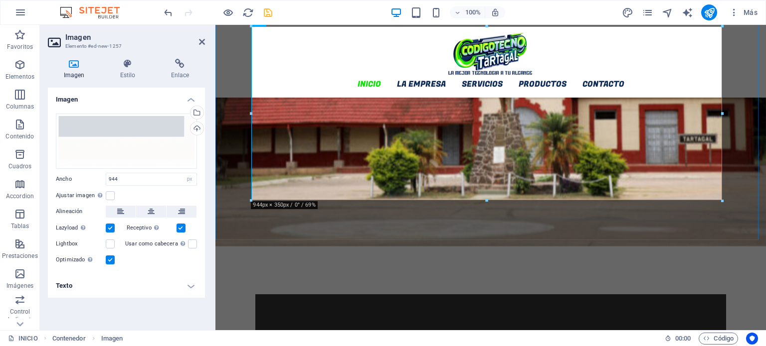
scroll to position [655, 0]
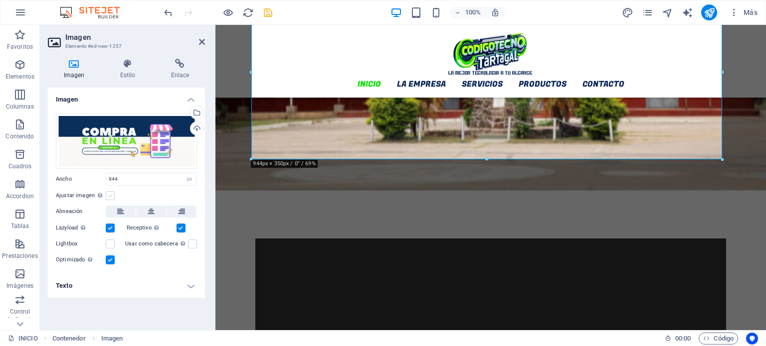
click at [111, 193] on label at bounding box center [110, 195] width 9 height 9
click at [0, 0] on input "Ajustar imagen Ajustar imagen automáticamente a un ancho y alto fijo" at bounding box center [0, 0] width 0 height 0
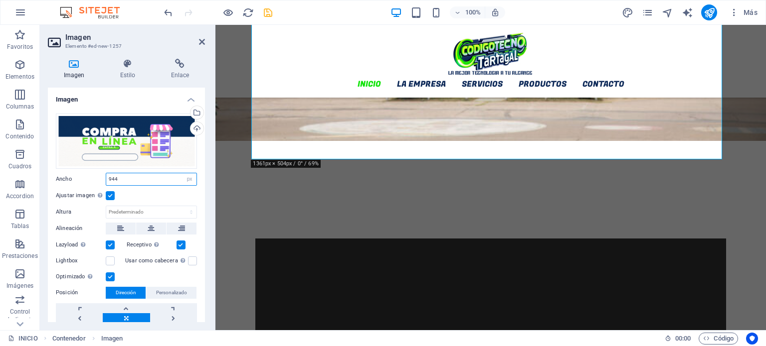
drag, startPoint x: 119, startPoint y: 177, endPoint x: 102, endPoint y: 175, distance: 17.6
click at [102, 175] on div "Ancho 944 Predeterminado automático px rem % em vh vw" at bounding box center [126, 179] width 141 height 13
type input "1361"
click at [133, 210] on select "Predeterminado automático px" at bounding box center [151, 212] width 90 height 12
select select "px"
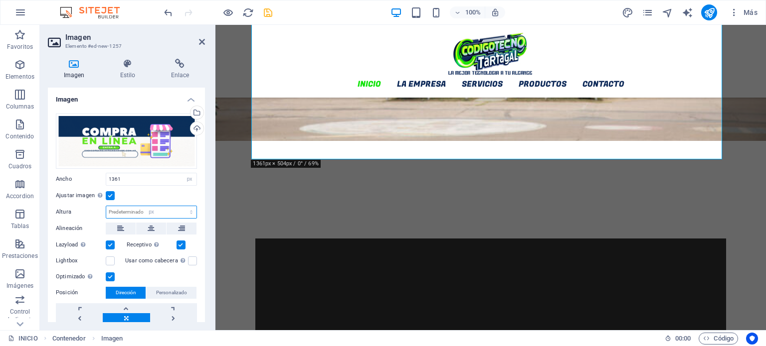
click at [180, 206] on select "Predeterminado automático px" at bounding box center [151, 212] width 90 height 12
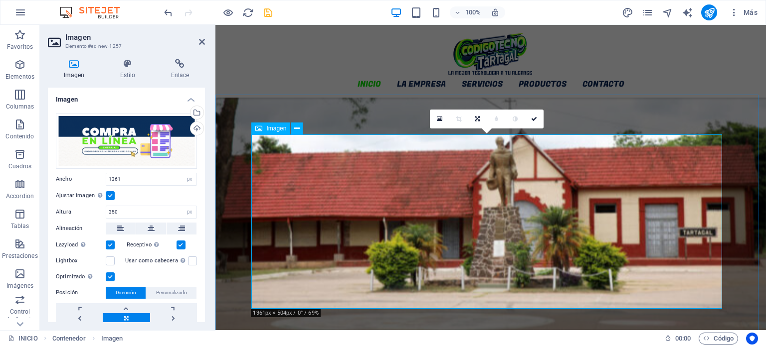
scroll to position [556, 0]
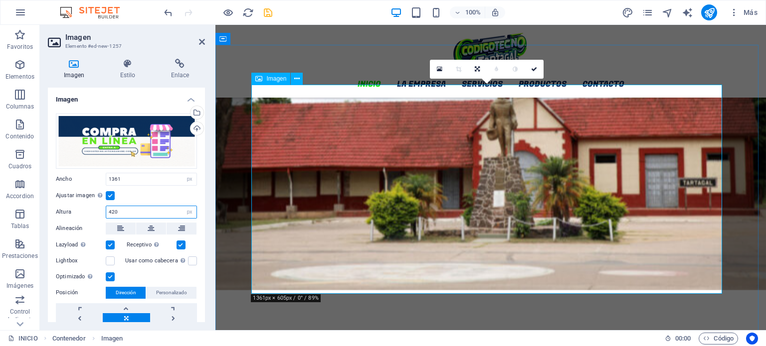
type input "420"
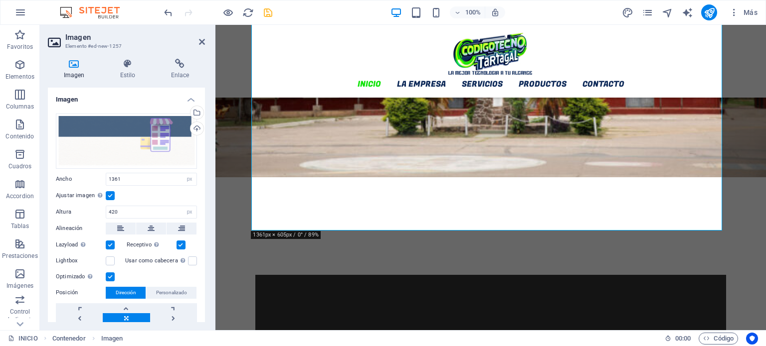
scroll to position [606, 0]
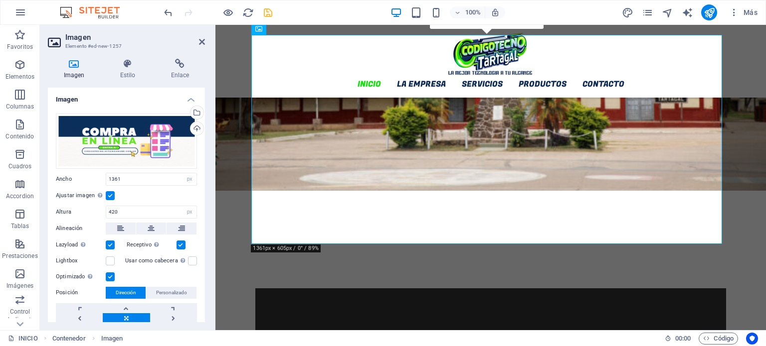
click at [207, 75] on div "Imagen Estilo Enlace Imagen Arrastra archivos aquí, haz clic para escoger archi…" at bounding box center [126, 191] width 173 height 280
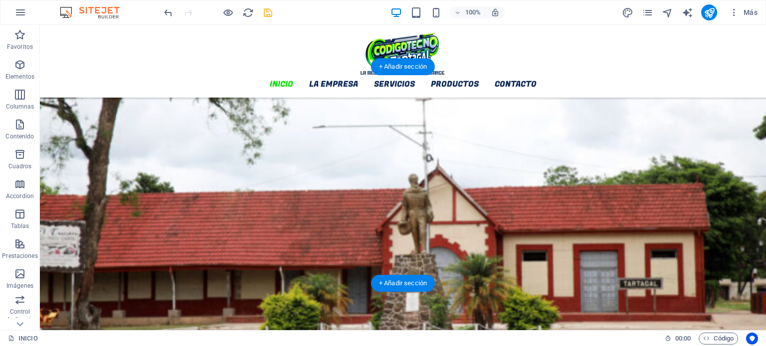
scroll to position [456, 0]
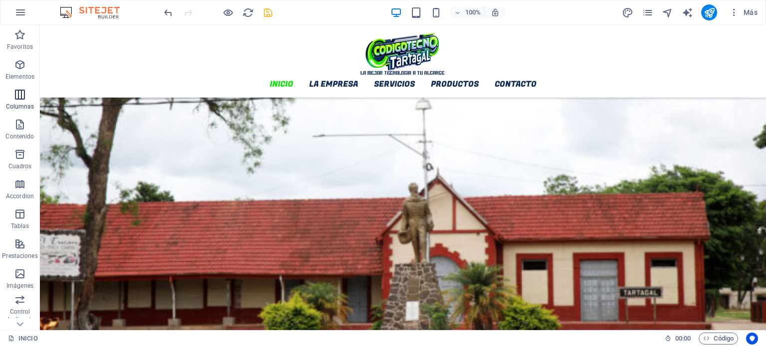
click at [22, 91] on icon "button" at bounding box center [20, 95] width 12 height 12
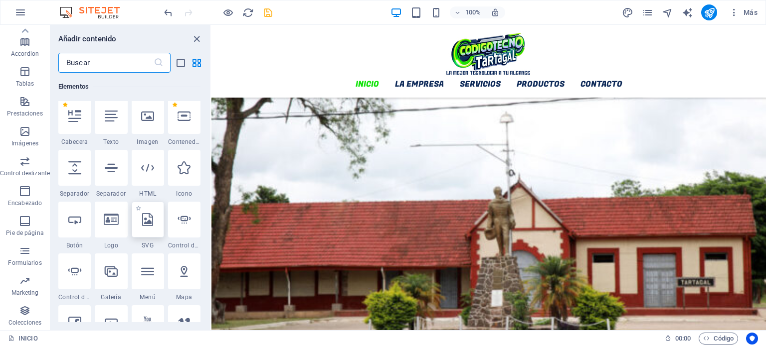
scroll to position [176, 0]
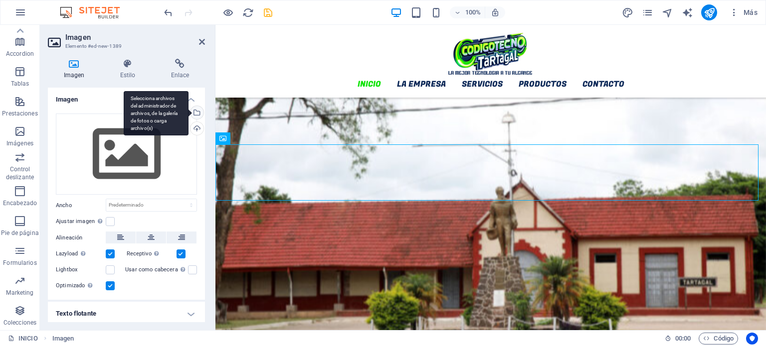
click at [197, 108] on div "Selecciona archivos del administrador de archivos, de la galería de fotos o car…" at bounding box center [195, 113] width 15 height 15
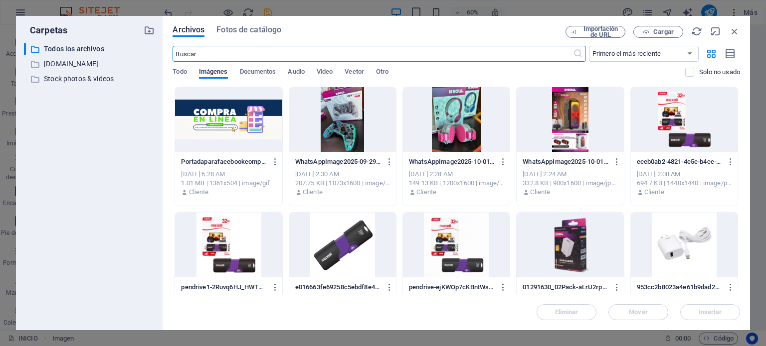
click at [238, 121] on div at bounding box center [228, 119] width 107 height 65
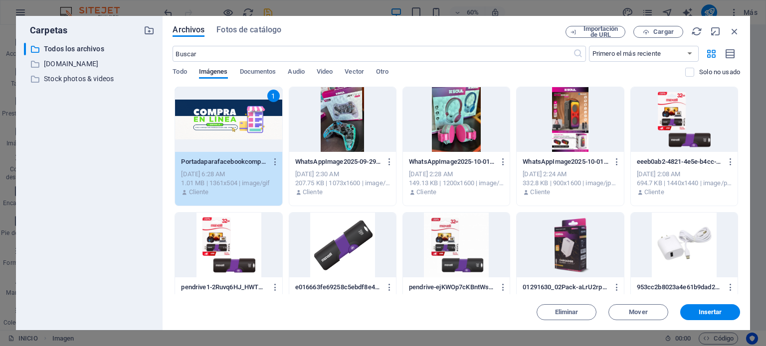
click at [238, 121] on div "1" at bounding box center [228, 119] width 107 height 65
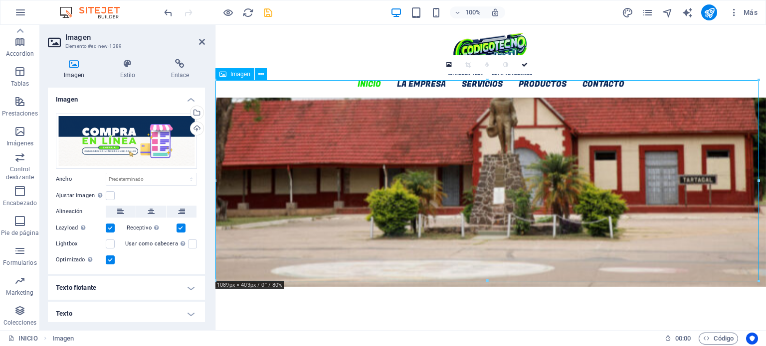
scroll to position [506, 0]
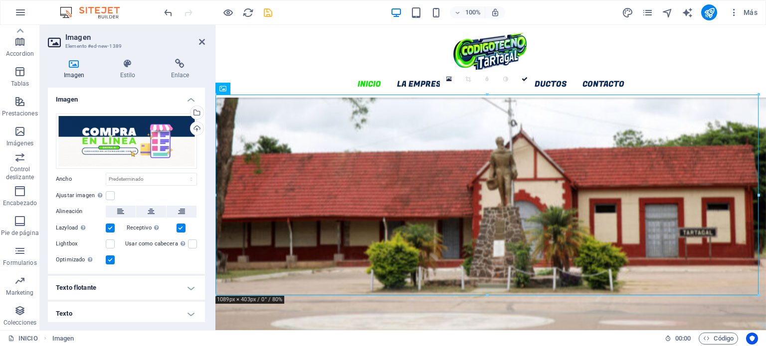
click at [208, 42] on aside "Imagen Elemento #ed-new-1389 Imagen Estilo Enlace Imagen Arrastra archivos aquí…" at bounding box center [127, 178] width 175 height 306
click at [392, 65] on div "INICIO LA EMPRESA SERVICIOS PRODUCTOS CONTACTO Menu" at bounding box center [490, 61] width 550 height 73
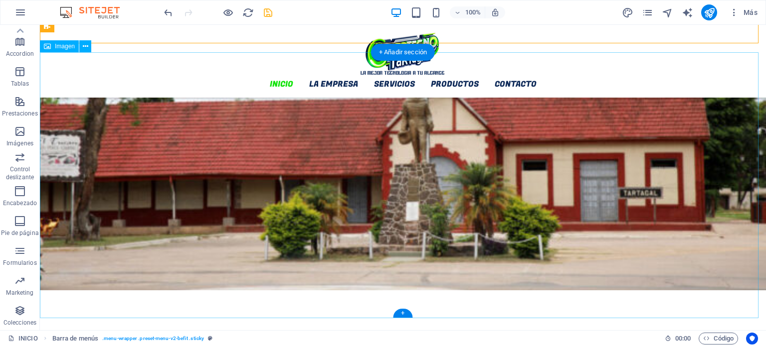
scroll to position [456, 0]
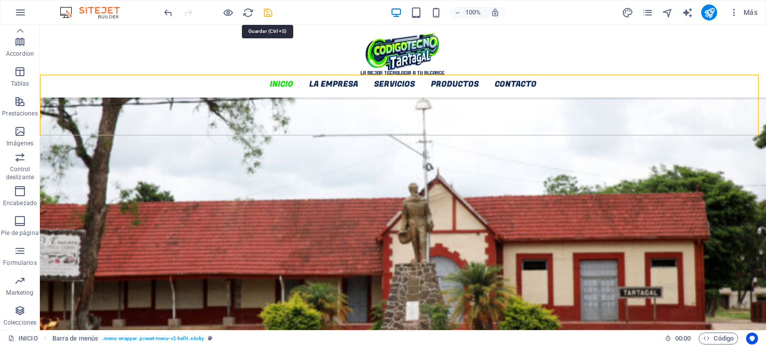
click at [269, 13] on icon "save" at bounding box center [267, 12] width 11 height 11
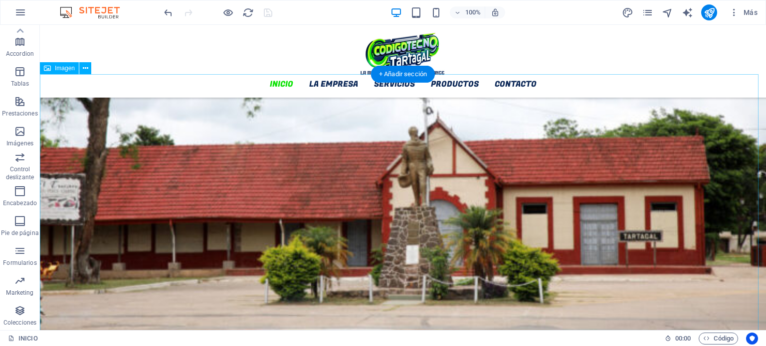
scroll to position [556, 0]
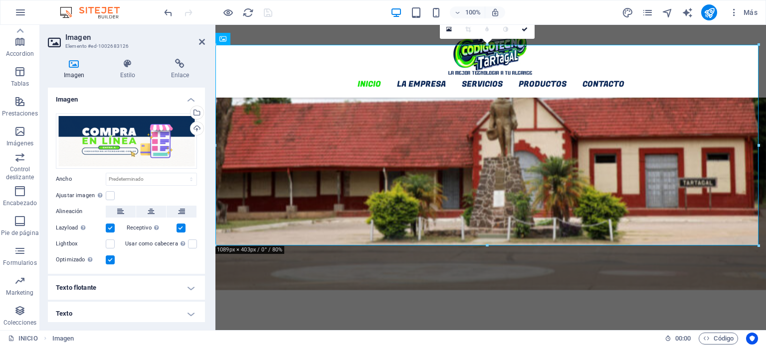
scroll to position [2, 0]
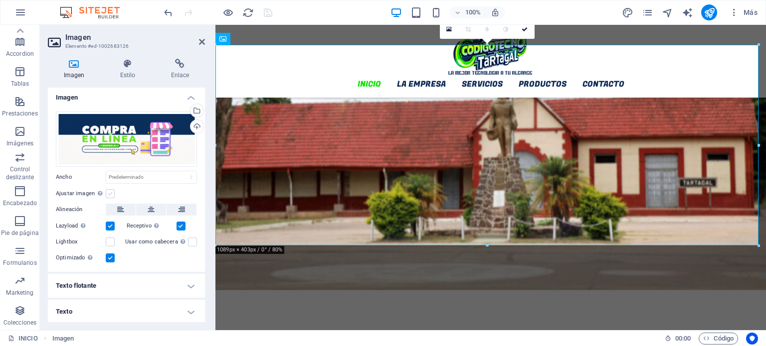
click at [110, 191] on label at bounding box center [110, 193] width 9 height 9
click at [0, 0] on input "Ajustar imagen Ajustar imagen automáticamente a un ancho y alto fijo" at bounding box center [0, 0] width 0 height 0
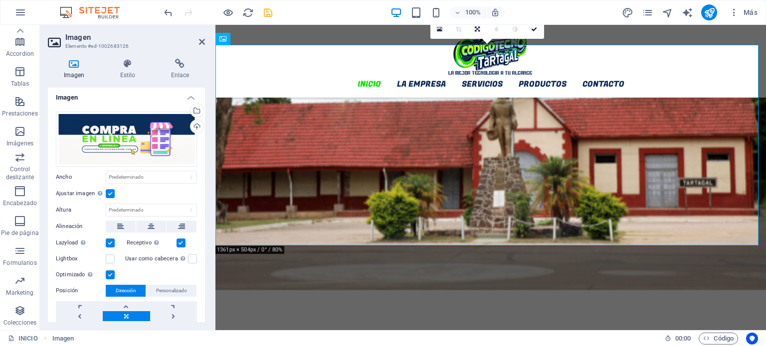
click at [110, 191] on label at bounding box center [110, 193] width 9 height 9
click at [0, 0] on input "Ajustar imagen Ajustar imagen automáticamente a un ancho y alto fijo" at bounding box center [0, 0] width 0 height 0
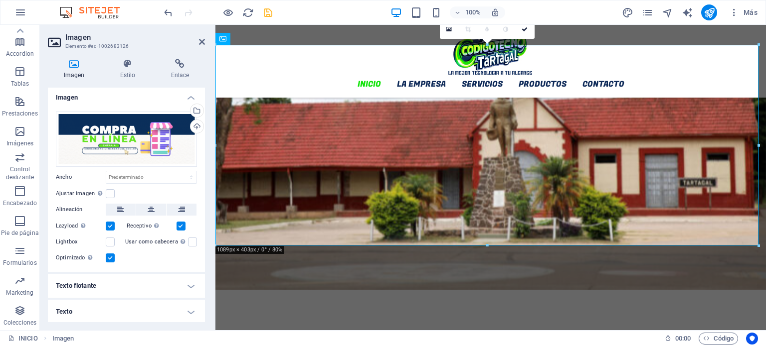
click at [142, 281] on h4 "Texto flotante" at bounding box center [126, 286] width 157 height 24
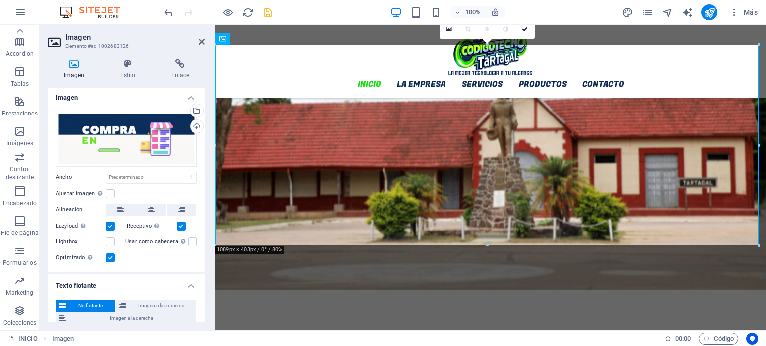
scroll to position [0, 0]
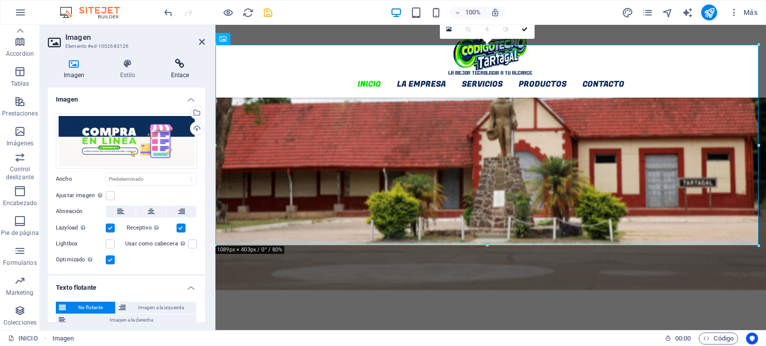
click at [184, 71] on h4 "Enlace" at bounding box center [180, 69] width 50 height 21
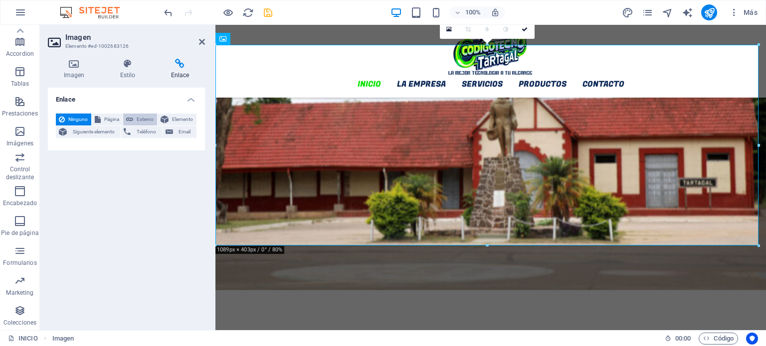
click at [147, 120] on span "Externo" at bounding box center [145, 120] width 18 height 12
select select "blank"
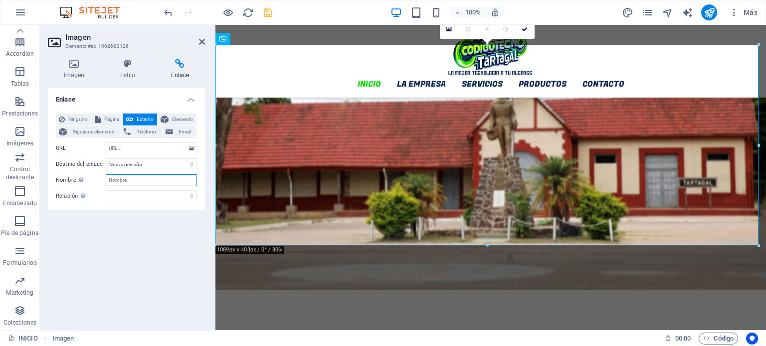
click at [133, 180] on input "Nombre Una descripción adicional del enlace no debería ser igual al texto del e…" at bounding box center [151, 180] width 91 height 12
type input "t"
type input "Tienda Online"
click at [136, 191] on select "alternativo autor marcador externo ayuda licencia siguiente nofollow noreferrer…" at bounding box center [151, 196] width 91 height 12
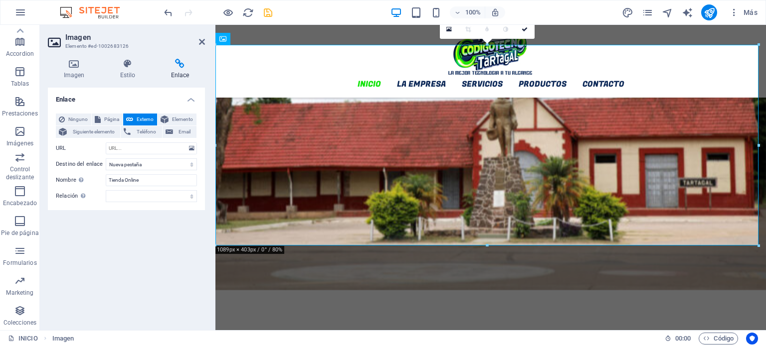
click at [124, 224] on div "Enlace Ninguno Página Externo Elemento Siguiente elemento Teléfono Email Página…" at bounding box center [126, 205] width 157 height 235
click at [140, 163] on select "Nueva pestaña Misma pestaña Superposición" at bounding box center [151, 164] width 91 height 12
paste input "[URL][DOMAIN_NAME]"
drag, startPoint x: 118, startPoint y: 146, endPoint x: 82, endPoint y: 142, distance: 36.2
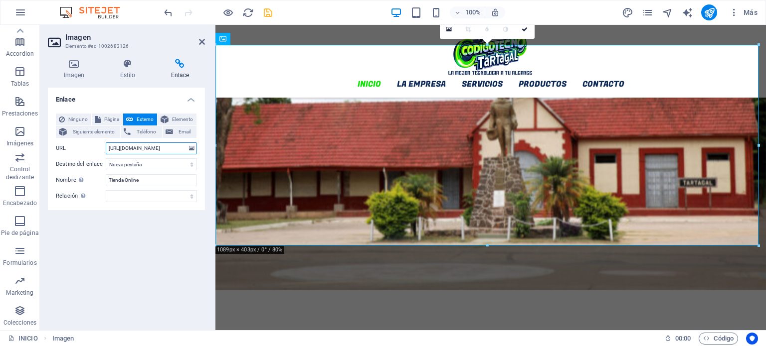
click at [82, 142] on div "Ninguno Página Externo Elemento Siguiente elemento Teléfono Email Página INICIO…" at bounding box center [126, 158] width 141 height 89
click at [137, 147] on input "[URL][DOMAIN_NAME]" at bounding box center [151, 149] width 91 height 12
type input "[URL][DOMAIN_NAME]"
click at [202, 41] on icon at bounding box center [202, 42] width 6 height 8
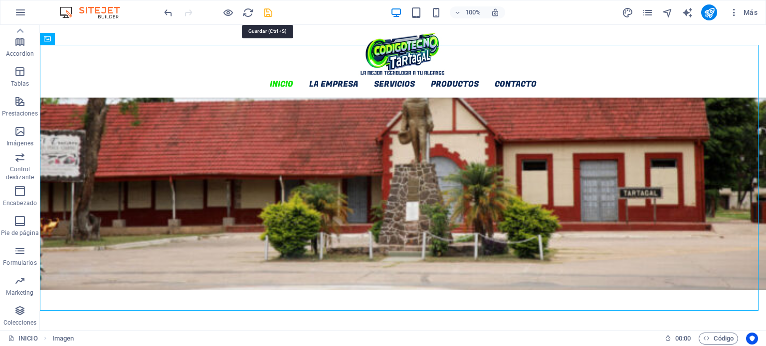
click at [264, 9] on icon "save" at bounding box center [267, 12] width 11 height 11
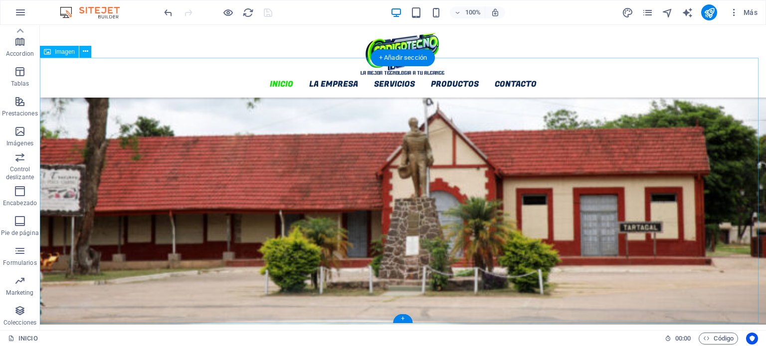
scroll to position [506, 0]
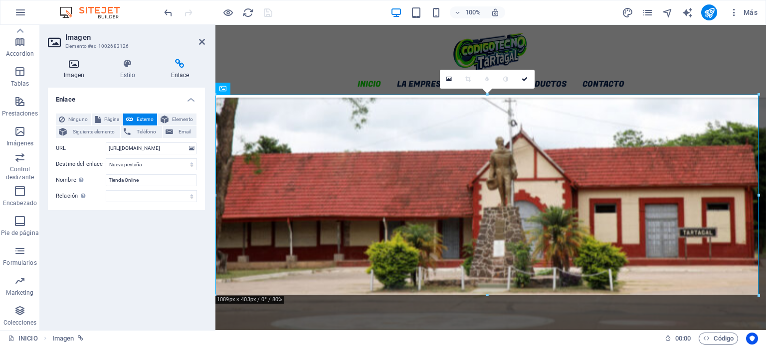
click at [70, 71] on h4 "Imagen" at bounding box center [76, 69] width 56 height 21
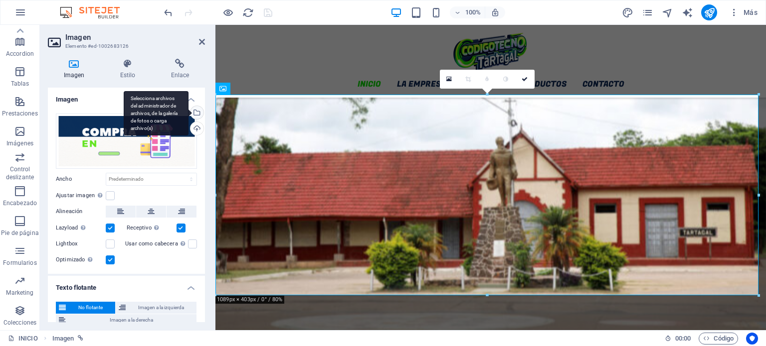
click at [197, 112] on div "Selecciona archivos del administrador de archivos, de la galería de fotos o car…" at bounding box center [195, 113] width 15 height 15
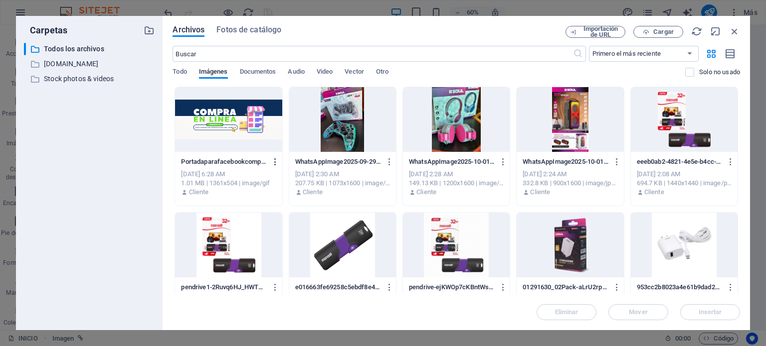
click at [277, 162] on icon "button" at bounding box center [275, 162] width 9 height 9
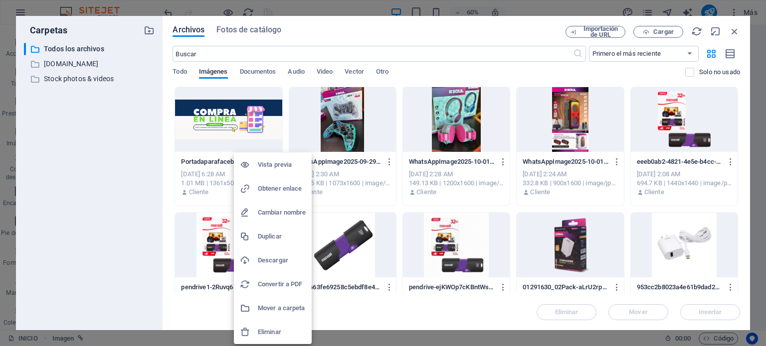
click at [273, 330] on h6 "Eliminar" at bounding box center [282, 332] width 48 height 12
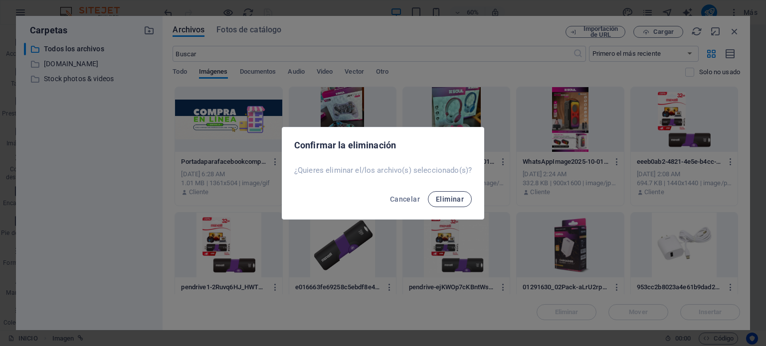
click at [459, 201] on span "Eliminar" at bounding box center [450, 199] width 28 height 8
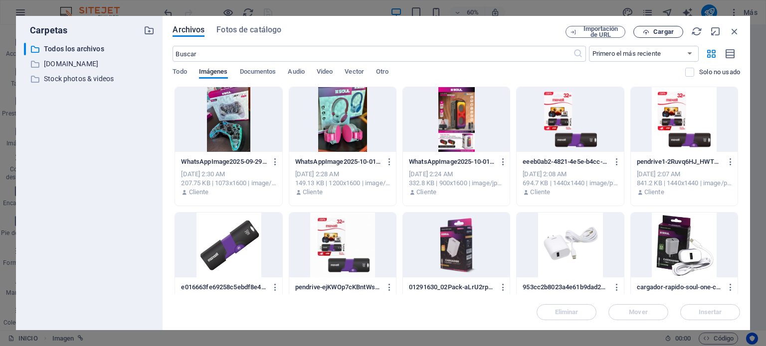
click at [661, 33] on span "Cargar" at bounding box center [663, 32] width 20 height 6
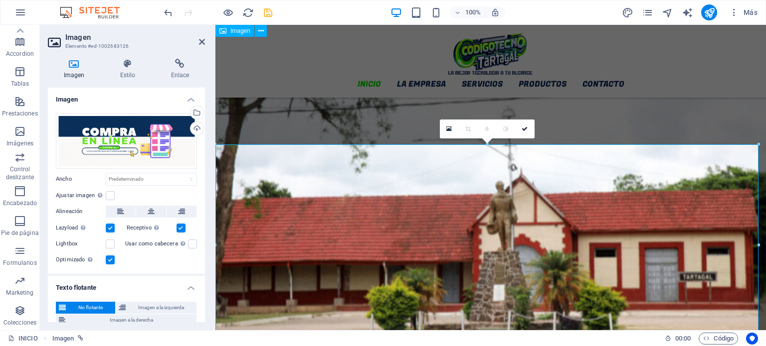
scroll to position [456, 0]
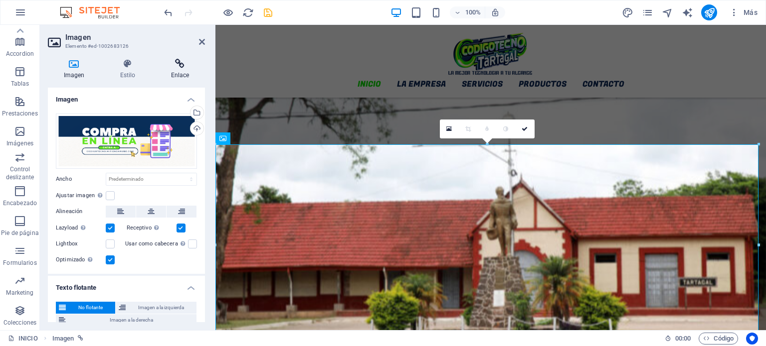
click at [179, 77] on h4 "Enlace" at bounding box center [180, 69] width 50 height 21
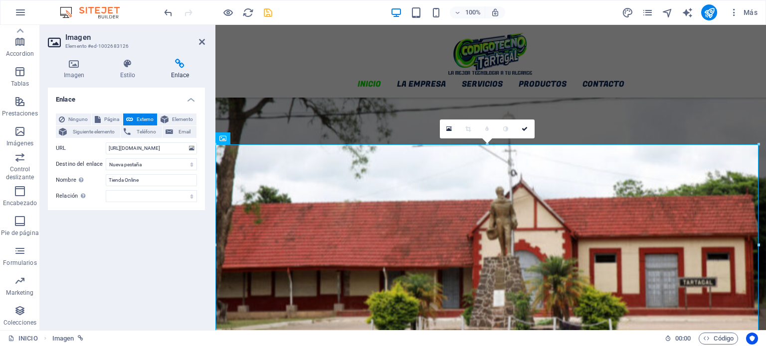
click at [206, 37] on aside "Imagen Elemento #ed-1002683126 Imagen Estilo Enlace Imagen Arrastra archivos aq…" at bounding box center [127, 178] width 175 height 306
click at [198, 44] on header "Imagen Elemento #ed-1002683126" at bounding box center [126, 38] width 157 height 26
click at [199, 45] on icon at bounding box center [202, 42] width 6 height 8
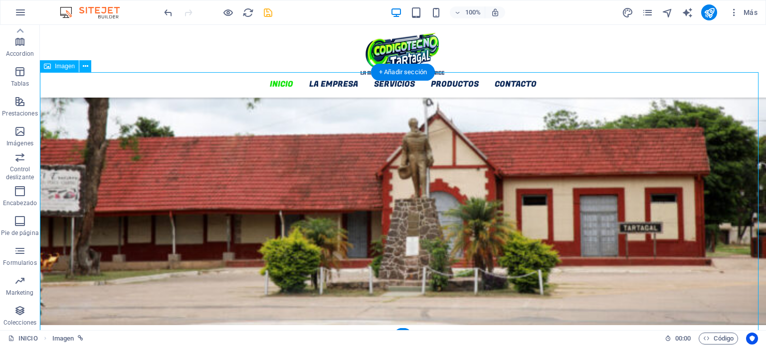
scroll to position [506, 0]
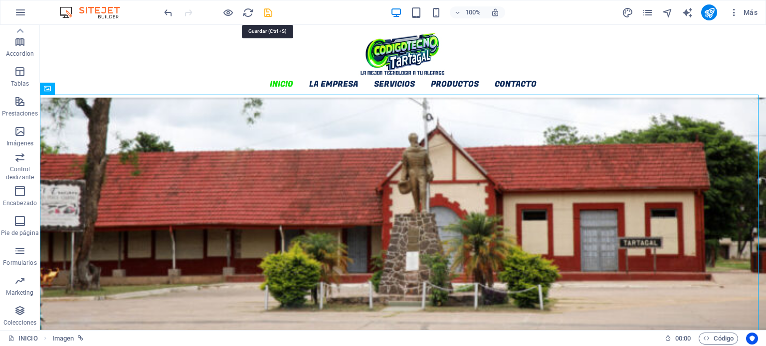
click at [267, 13] on icon "save" at bounding box center [267, 12] width 11 height 11
